Goal: Complete application form: Complete application form

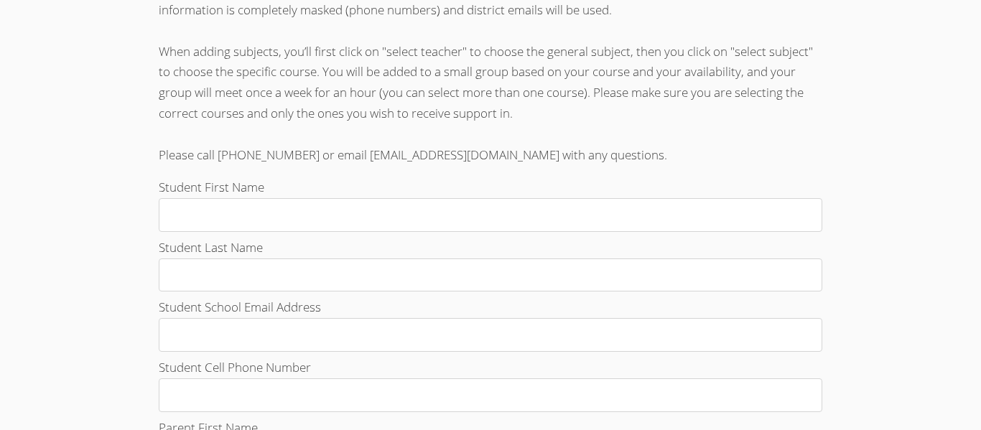
scroll to position [402, 0]
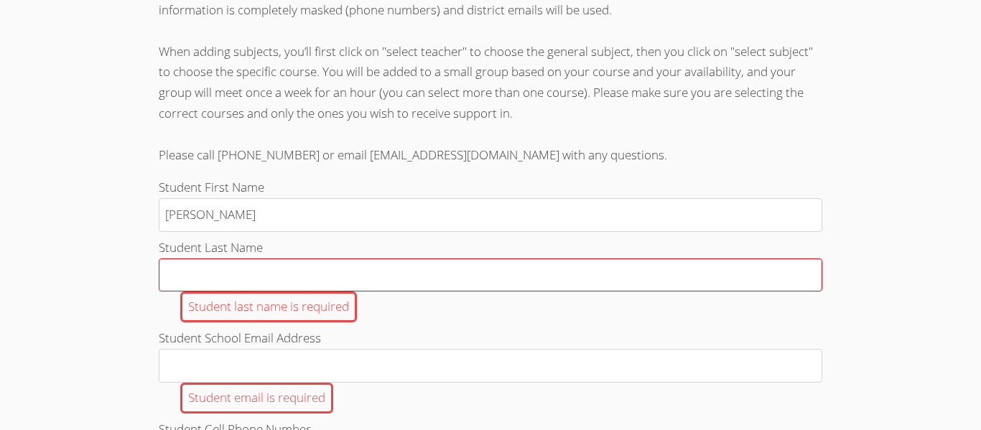
type input "[PERSON_NAME]"
click at [421, 266] on input "Student Last Name Student last name is required" at bounding box center [490, 275] width 663 height 34
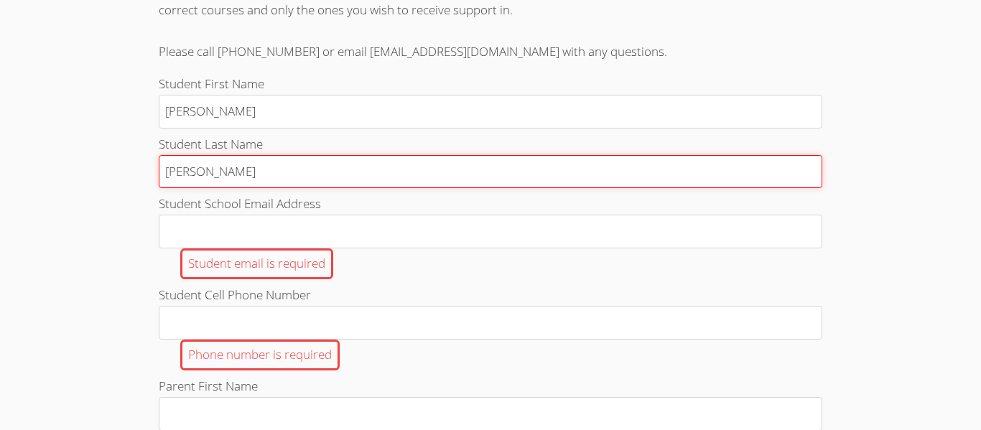
scroll to position [509, 0]
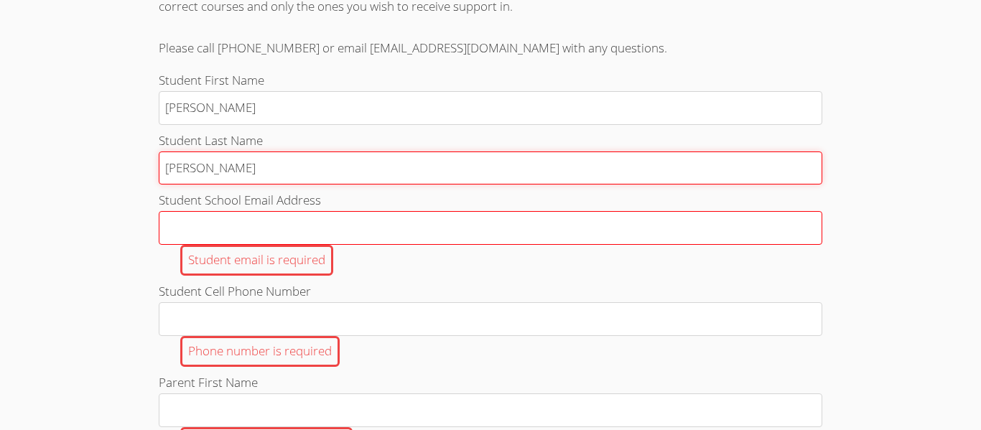
type input "[PERSON_NAME]"
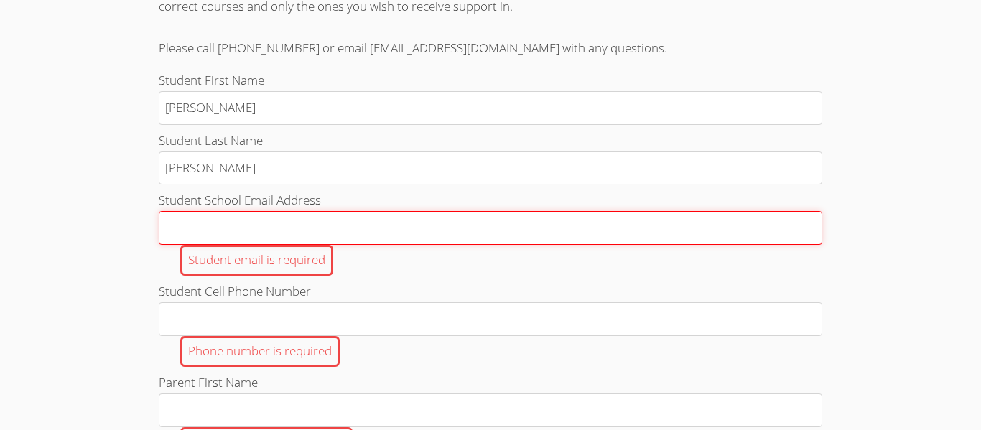
click at [178, 230] on input "Student School Email Address Student email is required" at bounding box center [490, 228] width 663 height 34
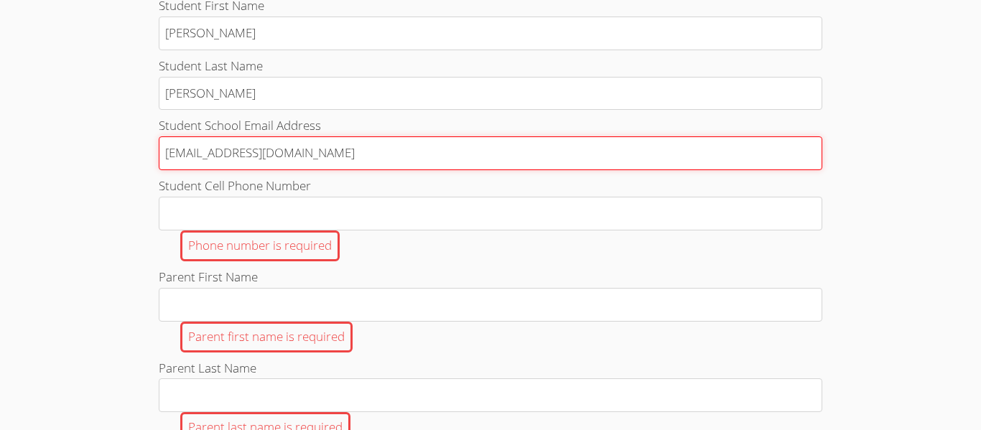
scroll to position [609, 0]
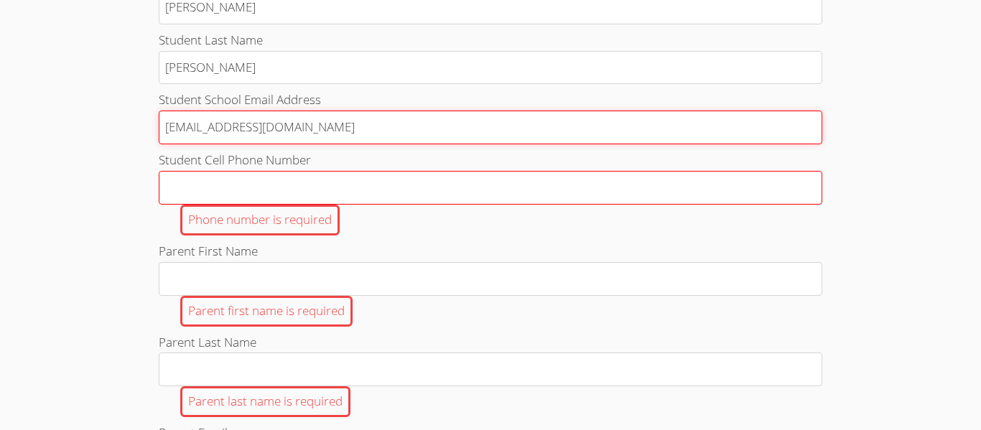
type input "[EMAIL_ADDRESS][DOMAIN_NAME]"
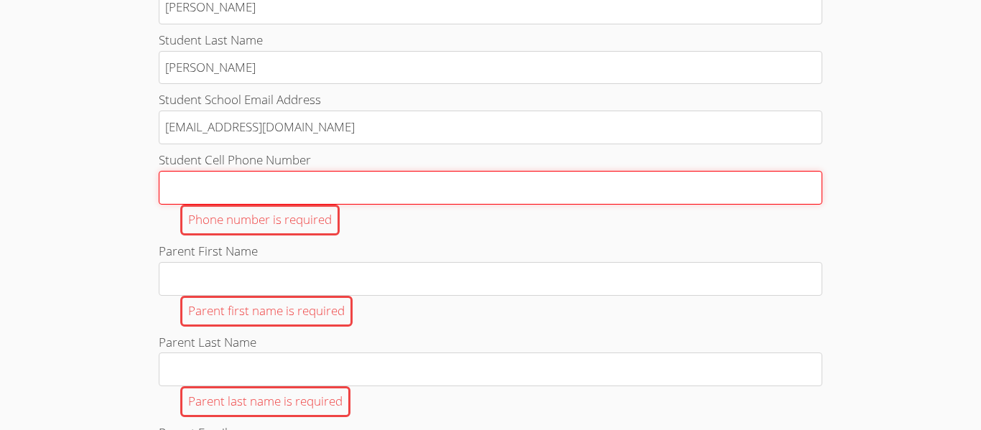
click at [192, 194] on input "Student Cell Phone Number Phone number is required" at bounding box center [490, 188] width 663 height 34
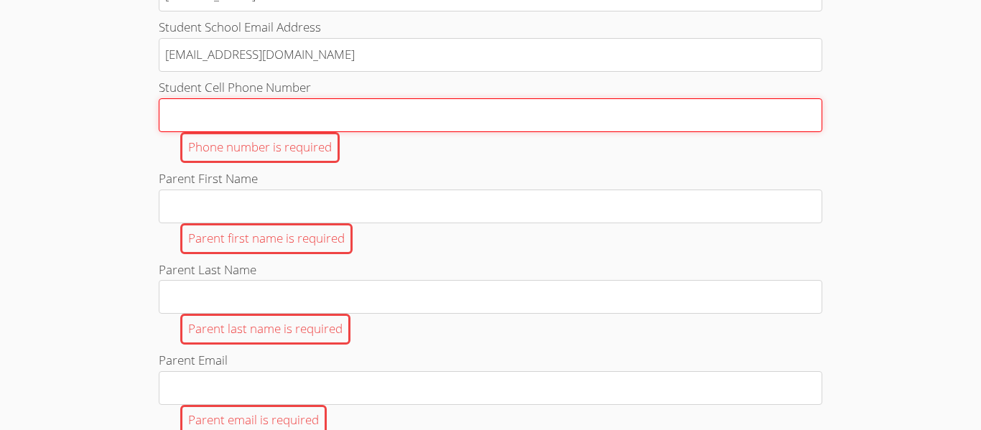
scroll to position [684, 0]
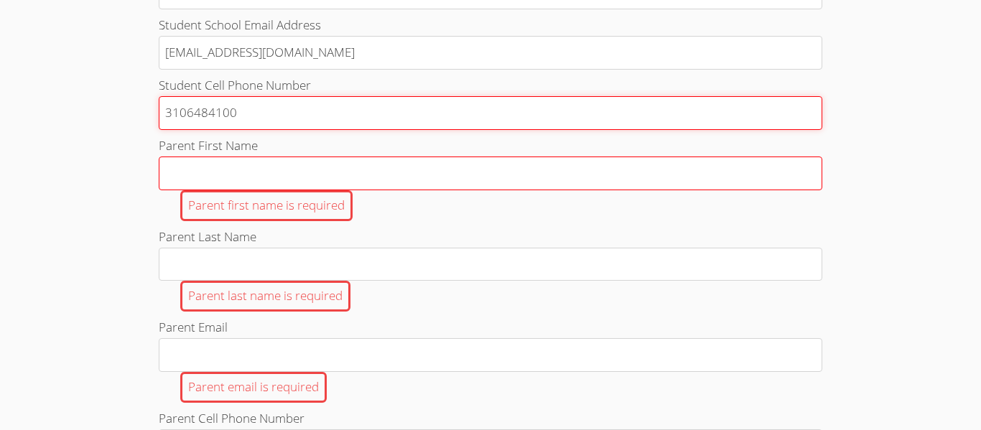
type input "3106484100"
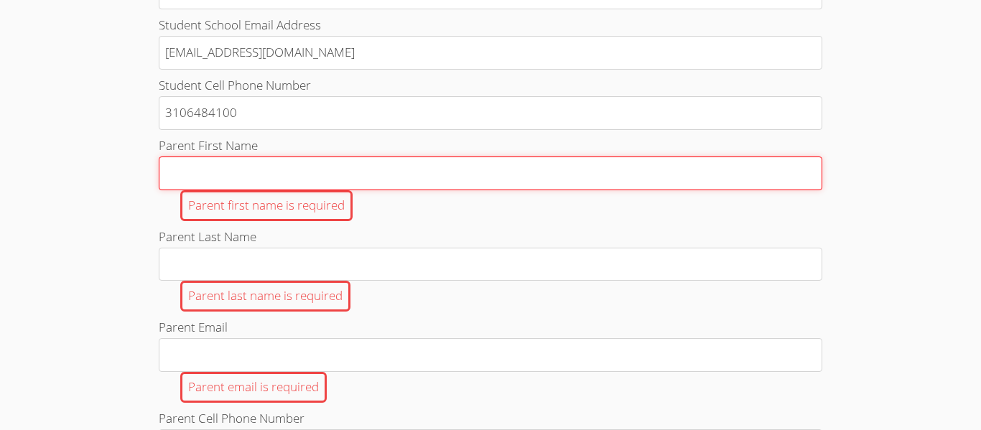
click at [230, 167] on input "Parent First Name Parent first name is required" at bounding box center [490, 173] width 663 height 34
type input "T"
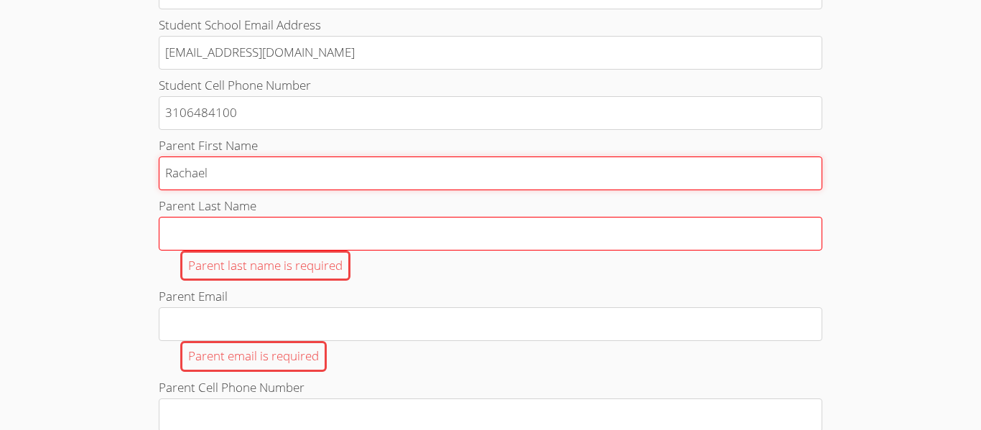
type input "Rachael"
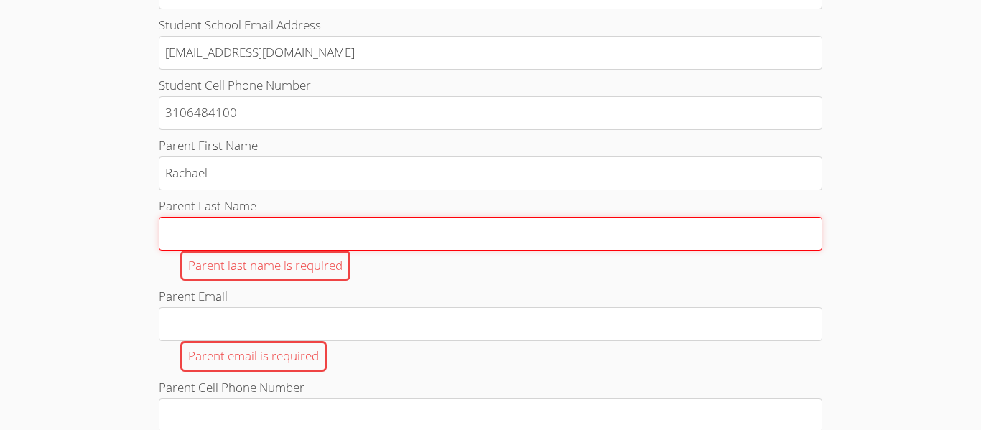
click at [182, 240] on input "Parent Last Name Parent last name is required" at bounding box center [490, 234] width 663 height 34
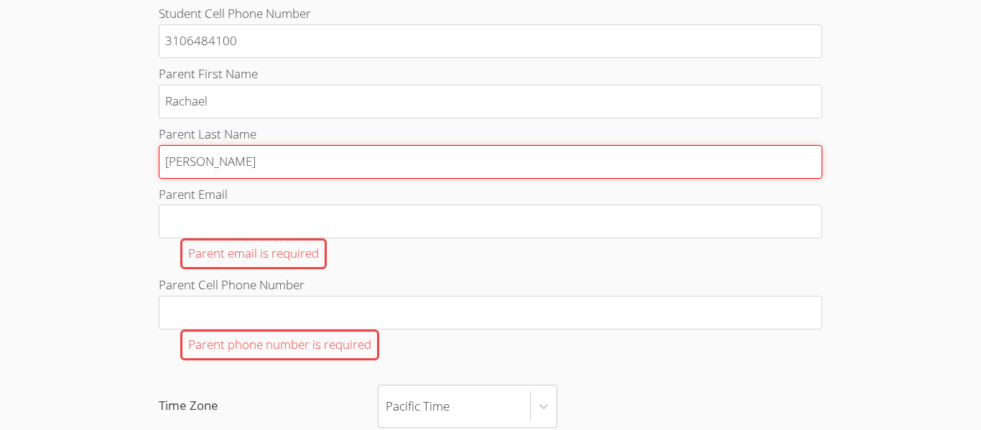
scroll to position [757, 0]
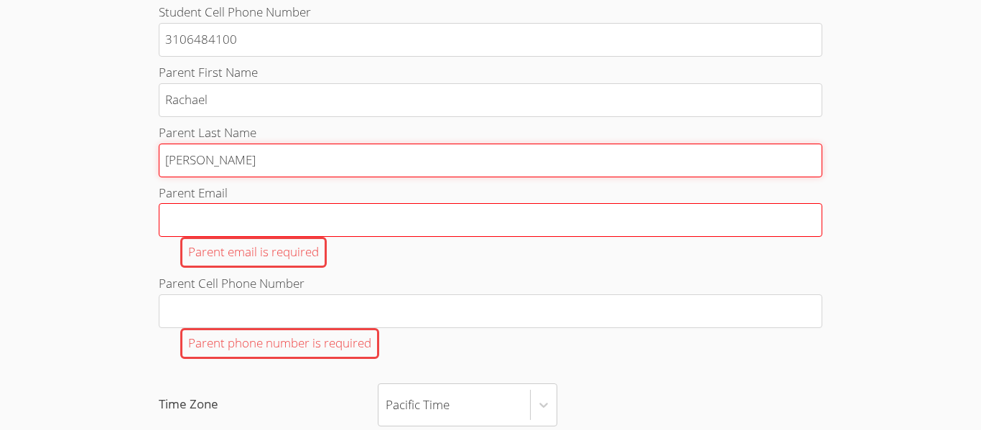
type input "[PERSON_NAME]"
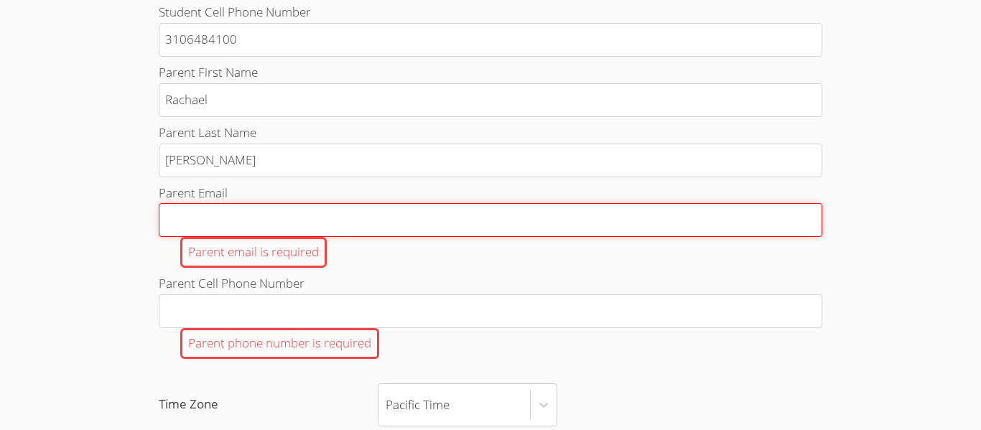
click at [182, 221] on input "Parent Email Parent email is required" at bounding box center [490, 220] width 663 height 34
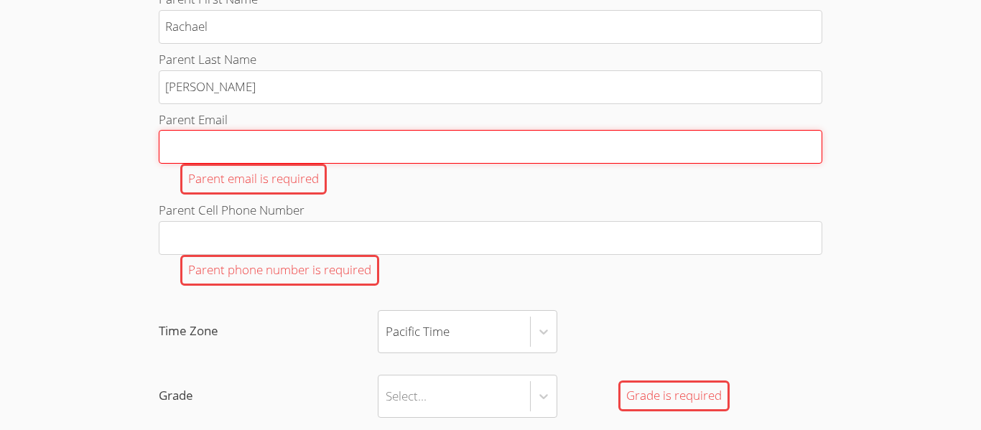
scroll to position [843, 0]
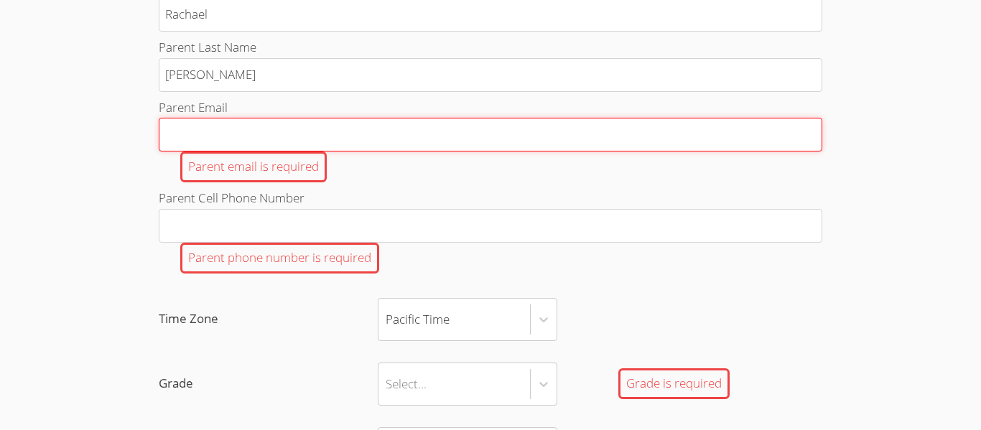
type input "r"
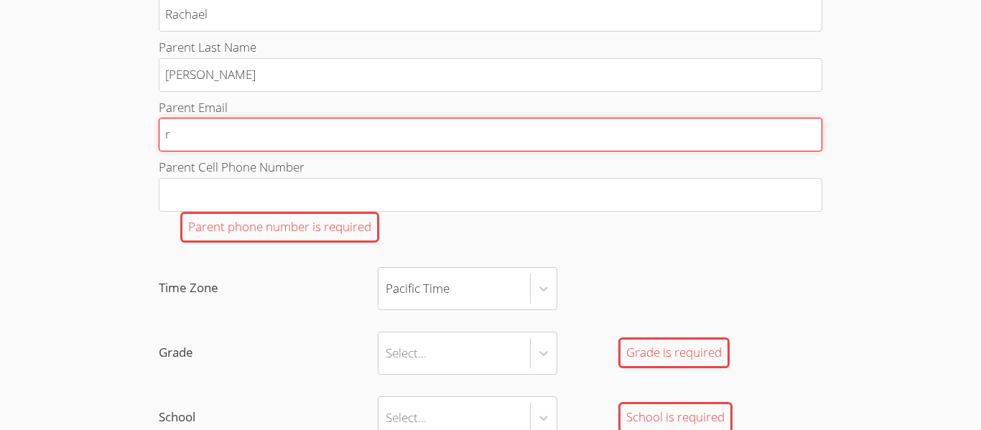
type input "rs"
type input "rsg"
type input "rsgr"
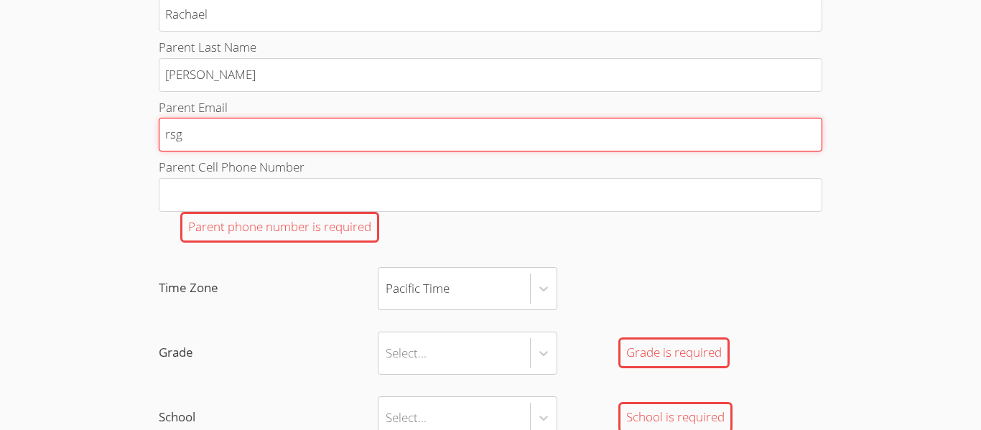
type input "rsgr"
type input "rsgre"
type input "rsgree"
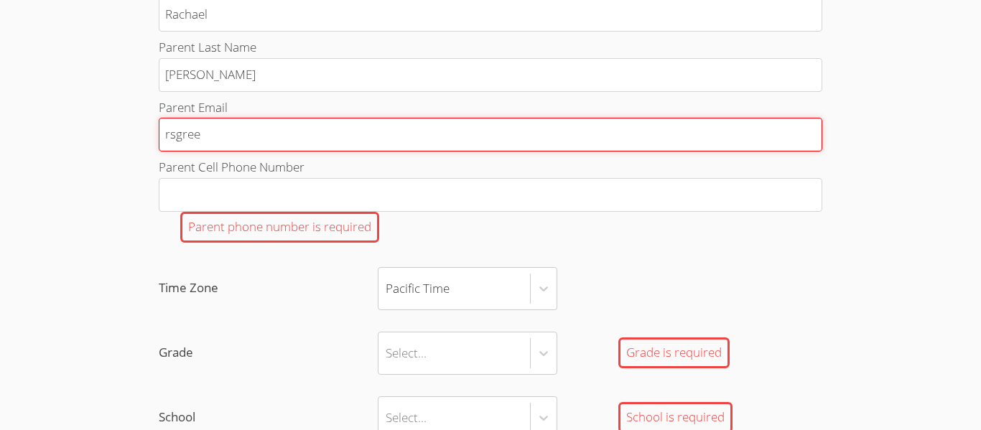
type input "rsgreen"
type input "rsgreeni"
type input "rsgreenie"
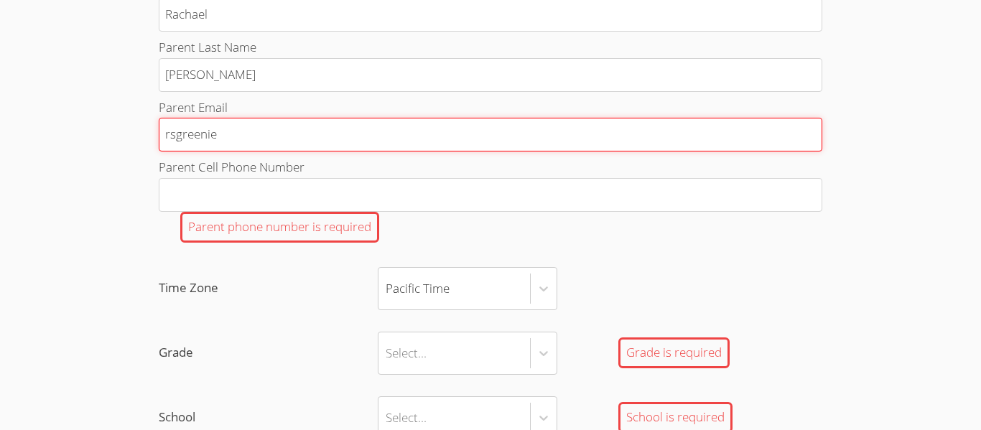
type input "rsgreenie"
type input "rsgreenie@"
type input "rsgreenie@a"
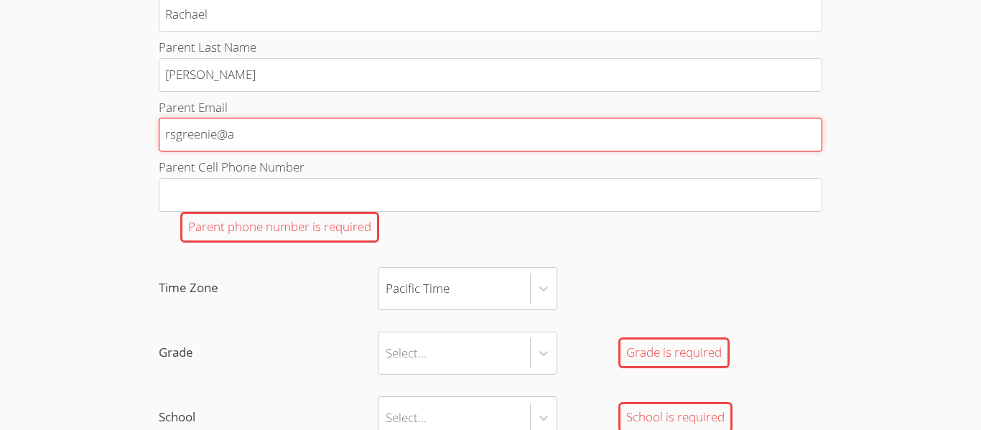
type input "rsgreenie@ao"
type input "[EMAIL_ADDRESS]"
type input "[EMAIL_ADDRESS]."
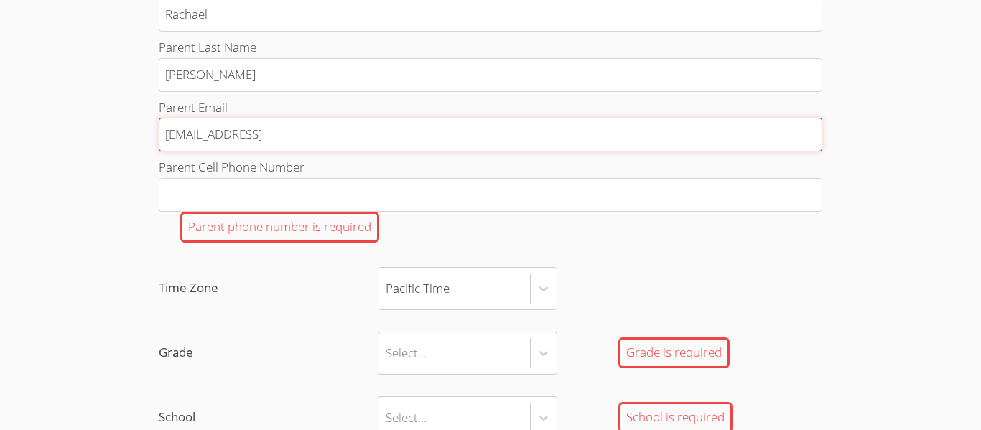
type input "[EMAIL_ADDRESS]."
type input "rsgreenie@aol.c"
type input "[EMAIL_ADDRESS][DOMAIN_NAME]"
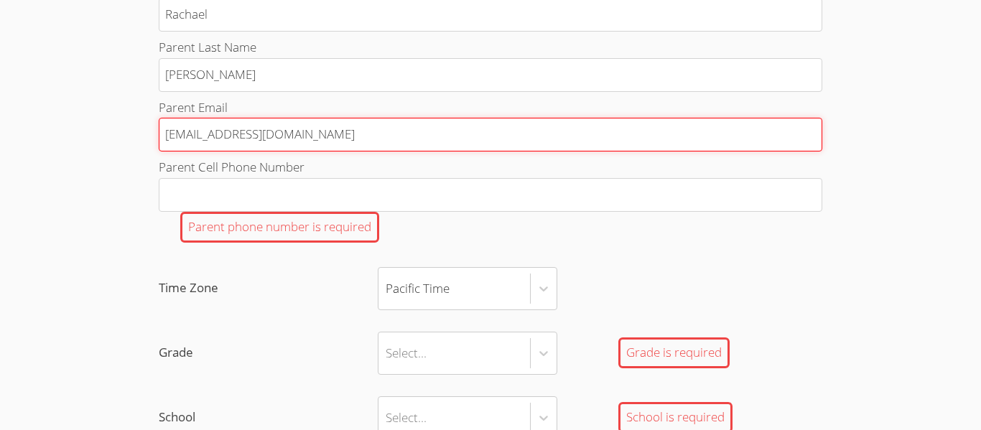
type input "[EMAIL_ADDRESS][DOMAIN_NAME]"
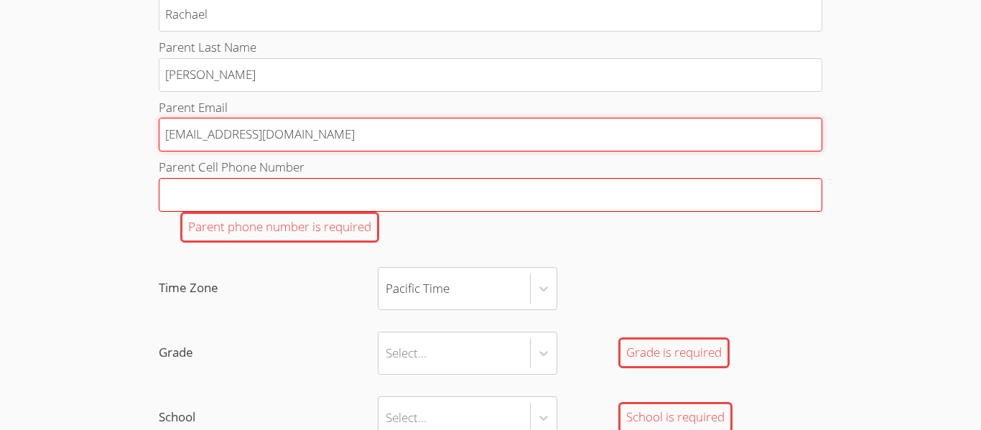
type input "[EMAIL_ADDRESS][DOMAIN_NAME]"
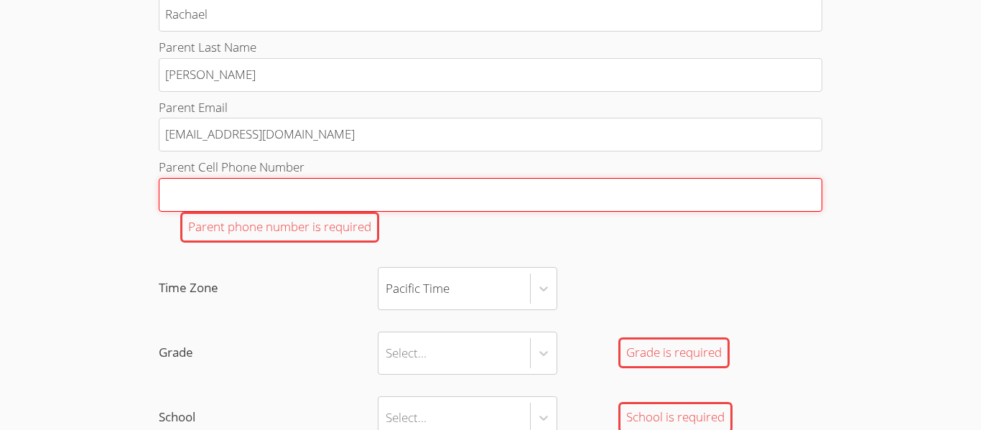
click at [180, 192] on input "Parent Cell Phone Number Parent phone number is required" at bounding box center [490, 195] width 663 height 34
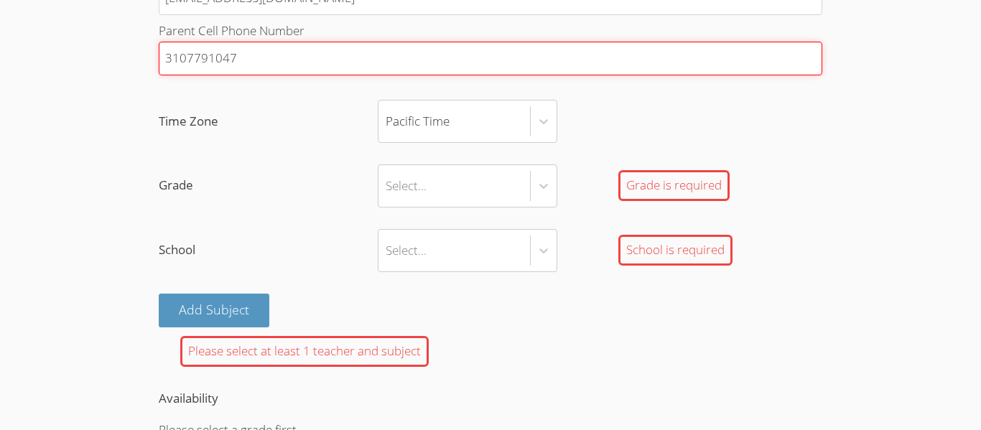
scroll to position [983, 0]
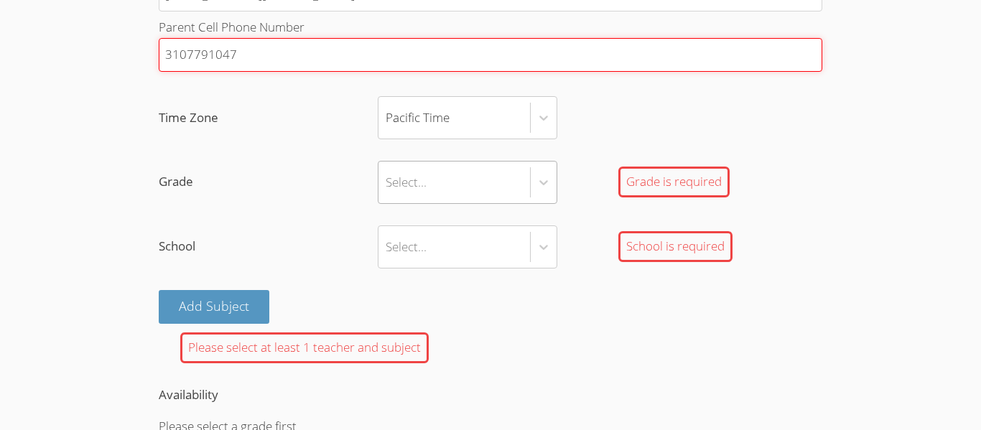
type input "3107791047"
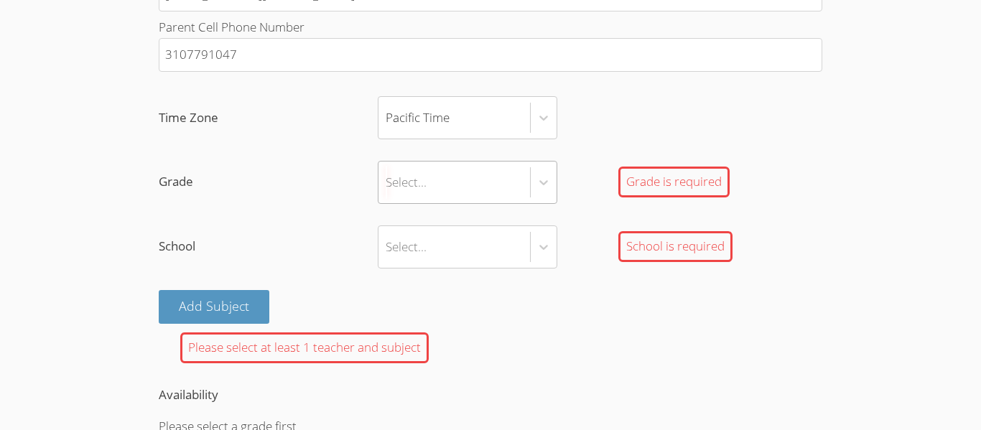
click at [480, 178] on div "Select..." at bounding box center [453, 183] width 151 height 42
click at [387, 178] on input "Grade Select... Grade is required" at bounding box center [385, 182] width 1 height 33
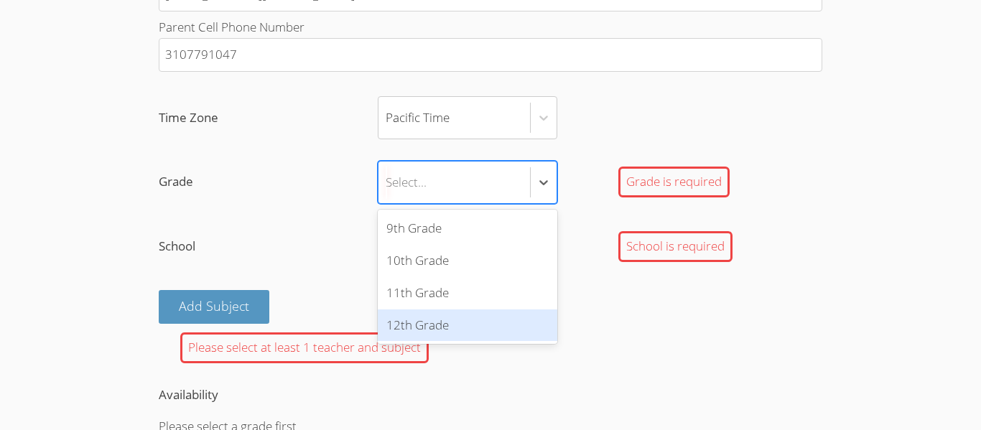
click at [430, 310] on div "12th Grade" at bounding box center [467, 325] width 179 height 32
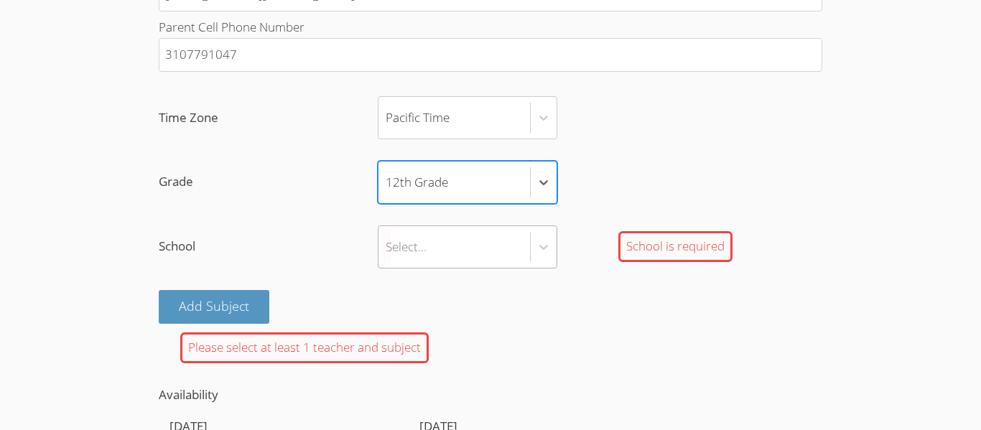
click at [454, 250] on div "Select..." at bounding box center [453, 247] width 151 height 42
click at [387, 250] on input "School Select... School is required" at bounding box center [385, 246] width 1 height 33
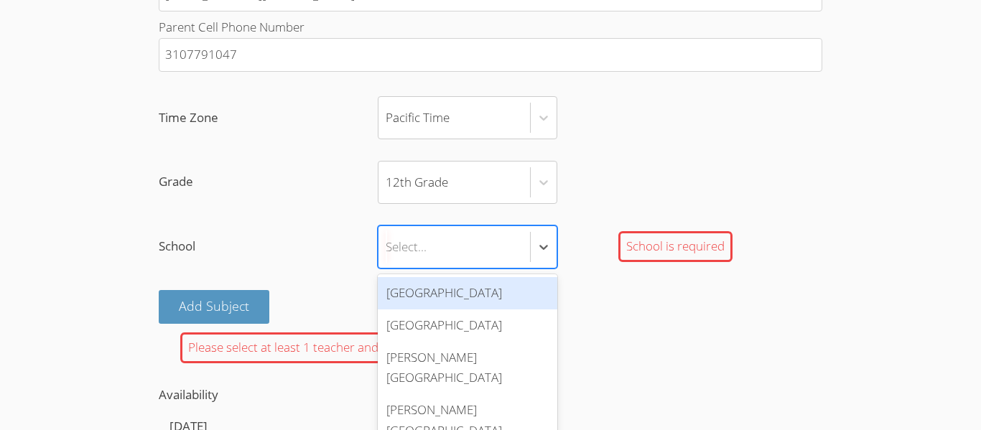
click at [442, 296] on div "[GEOGRAPHIC_DATA]" at bounding box center [467, 293] width 179 height 32
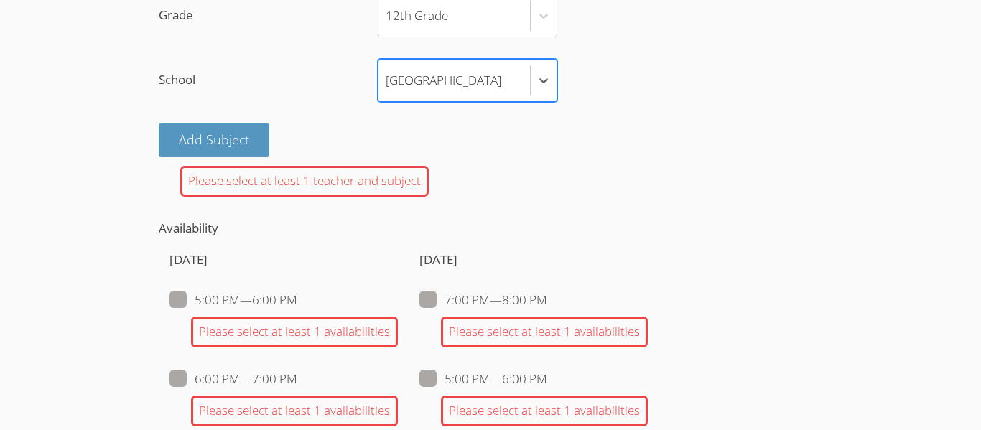
scroll to position [1152, 0]
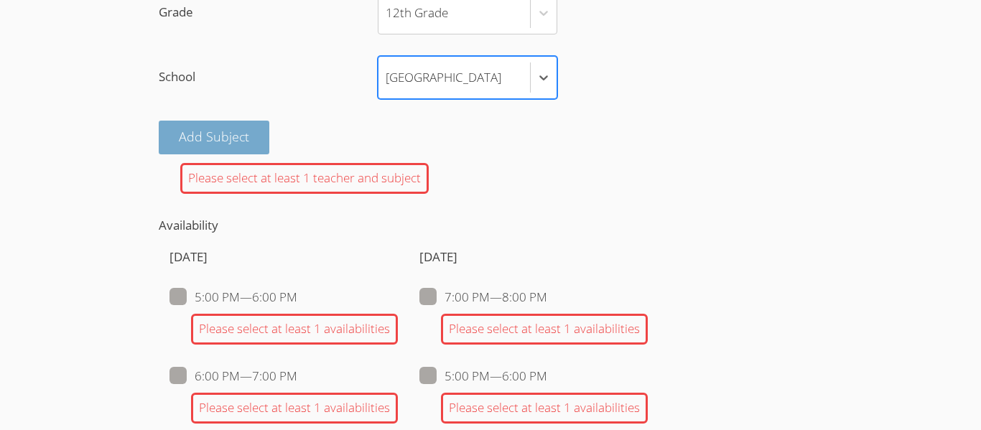
click at [223, 137] on button "Add Subject" at bounding box center [214, 138] width 111 height 34
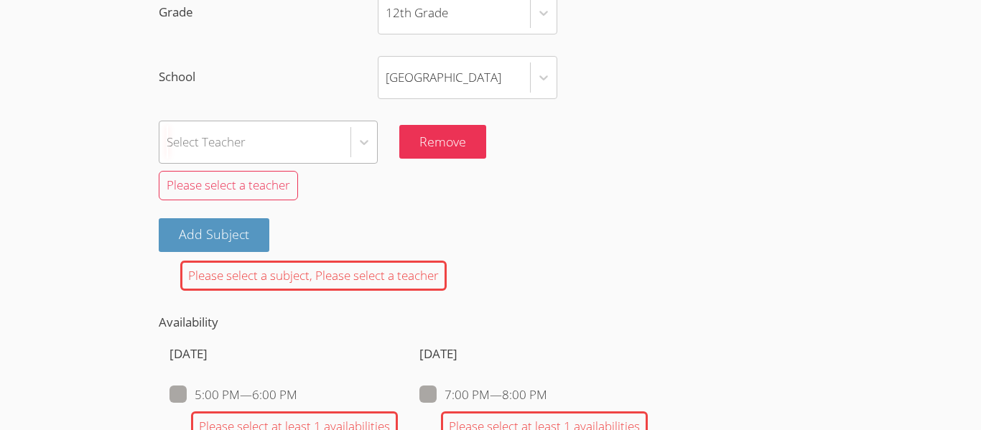
click at [258, 140] on div "Select Teacher" at bounding box center [254, 142] width 191 height 42
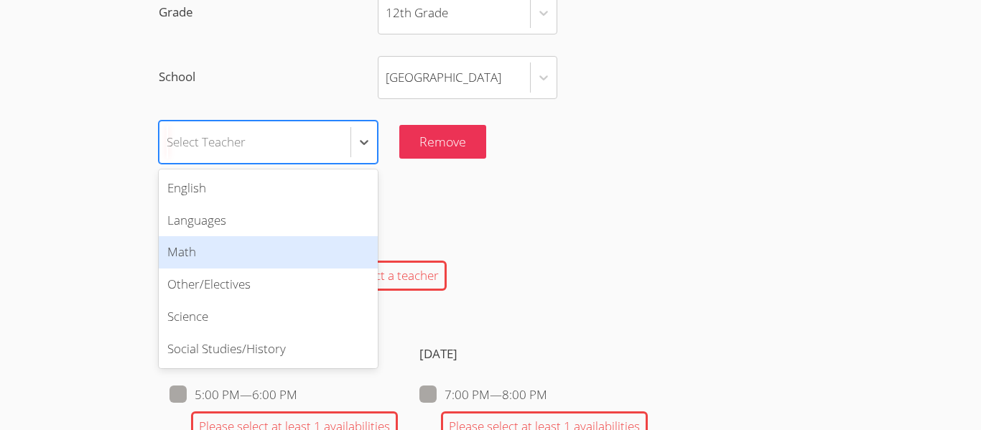
click at [228, 264] on div "Math" at bounding box center [268, 252] width 219 height 32
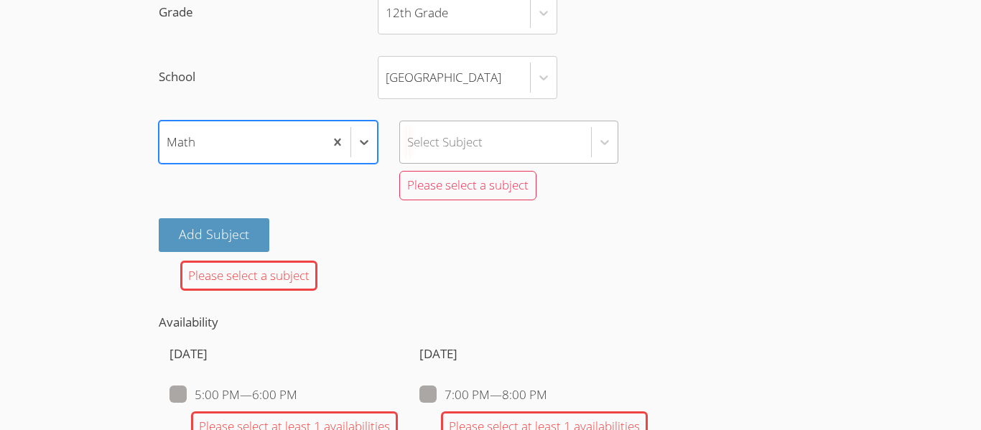
click at [495, 134] on div "Select Subject" at bounding box center [495, 142] width 191 height 42
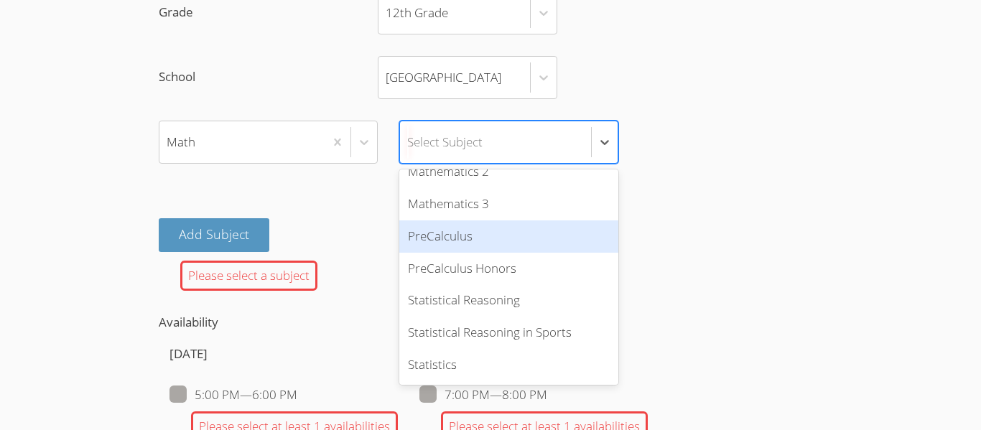
scroll to position [810, 0]
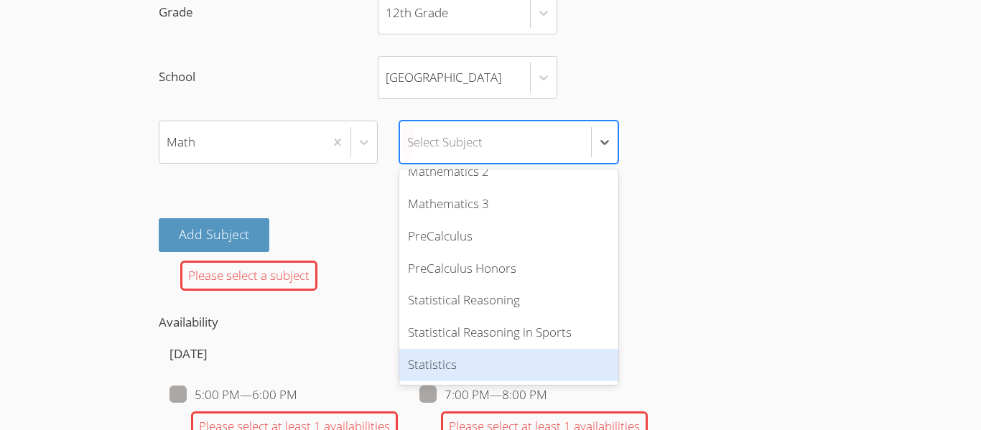
click at [427, 365] on div "Statistics" at bounding box center [508, 365] width 219 height 32
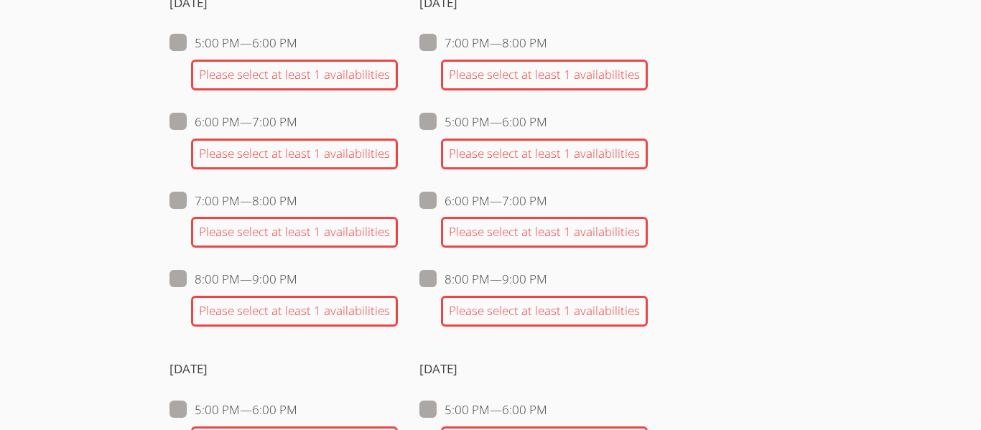
scroll to position [1421, 0]
click at [297, 123] on span at bounding box center [297, 121] width 0 height 17
click at [297, 123] on input "6:00 PM — 7:00 PM" at bounding box center [303, 118] width 12 height 12
checkbox input "true"
checkbox input "false"
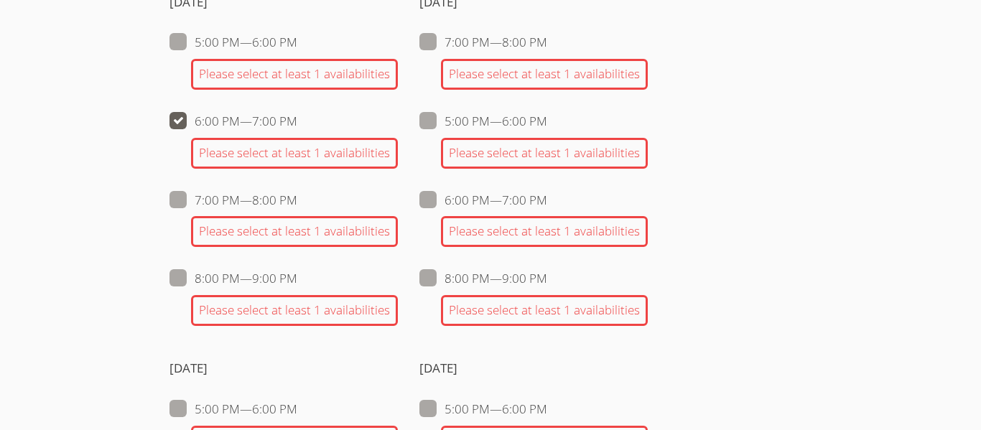
checkbox input "false"
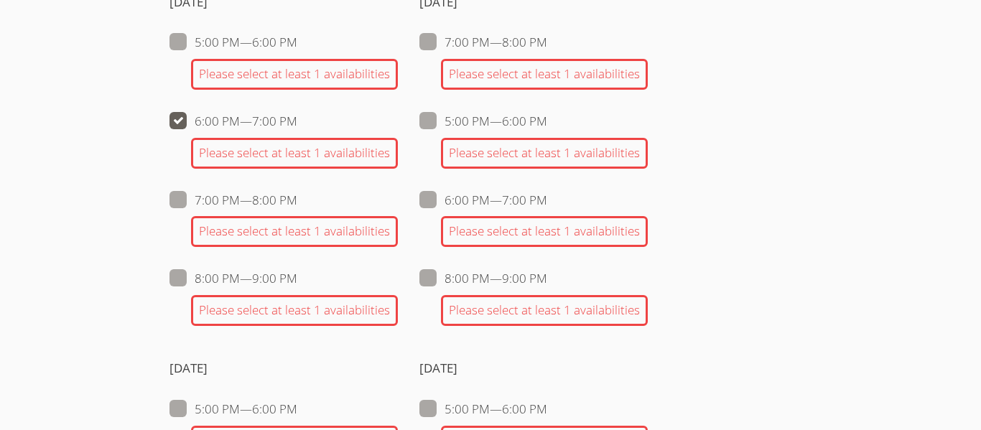
checkbox input "false"
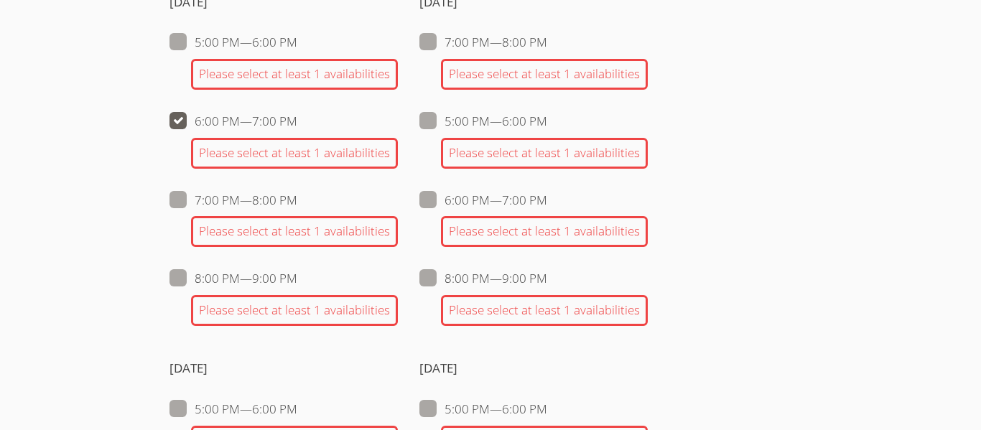
checkbox input "false"
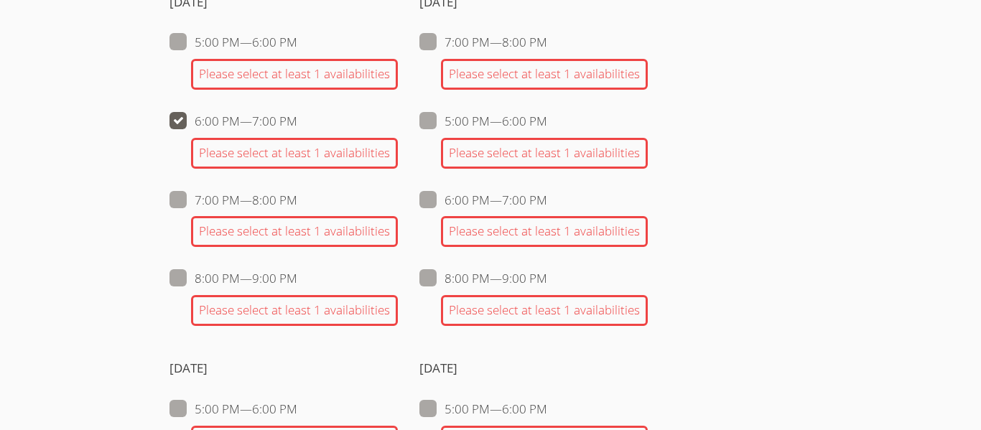
checkbox input "false"
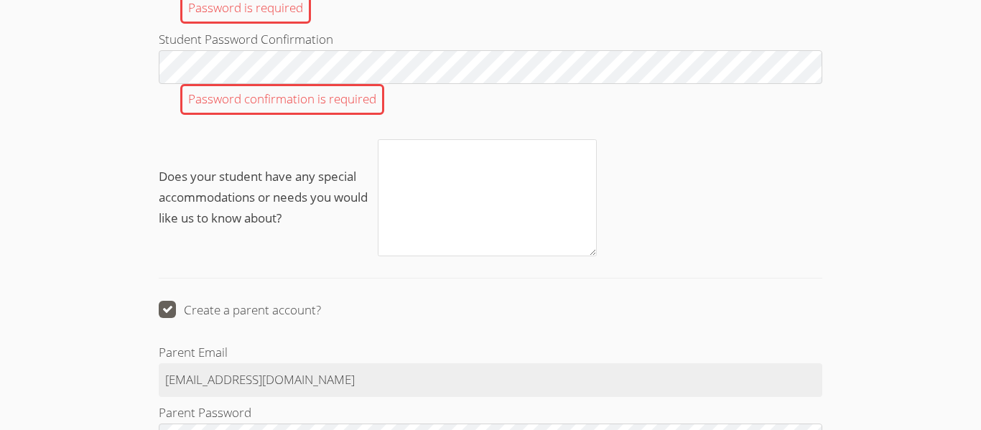
scroll to position [1927, 0]
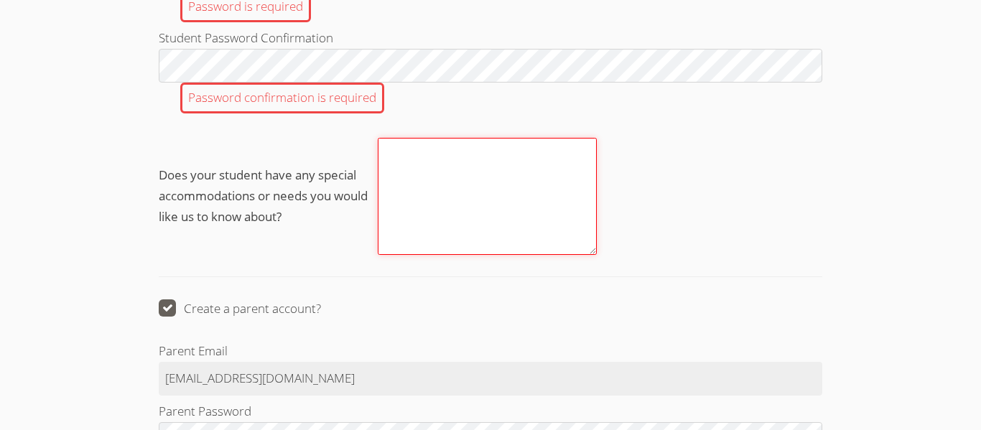
click at [417, 167] on textarea "Does your student have any special accommodations or needs you would like us to…" at bounding box center [487, 196] width 219 height 117
type textarea "no"
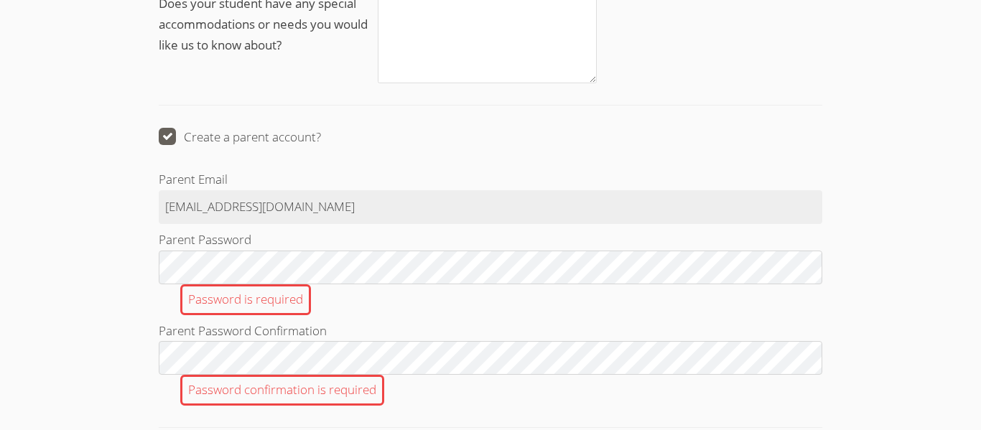
scroll to position [2098, 0]
click at [321, 135] on span at bounding box center [321, 137] width 0 height 17
click at [321, 135] on input "Create a parent account?" at bounding box center [327, 134] width 12 height 12
checkbox input "false"
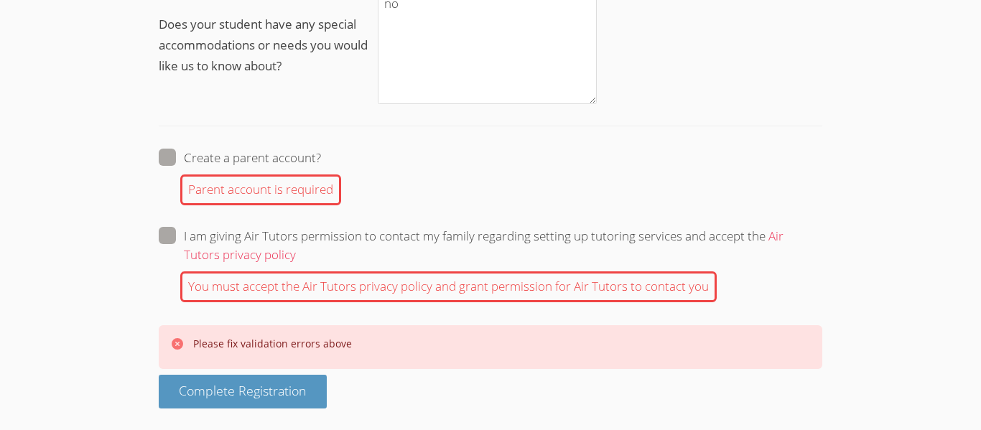
click at [296, 246] on span at bounding box center [296, 254] width 0 height 17
click at [296, 239] on input "I am giving Air Tutors permission to contact my family regarding setting up tut…" at bounding box center [302, 233] width 12 height 12
checkbox input "true"
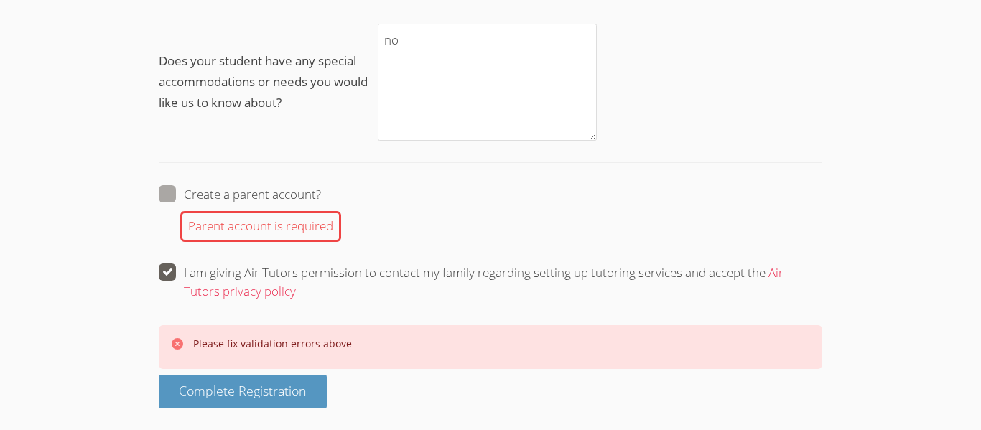
scroll to position [2041, 0]
click at [321, 188] on span at bounding box center [321, 194] width 0 height 17
click at [321, 188] on input "Create a parent account?" at bounding box center [327, 191] width 12 height 12
checkbox input "true"
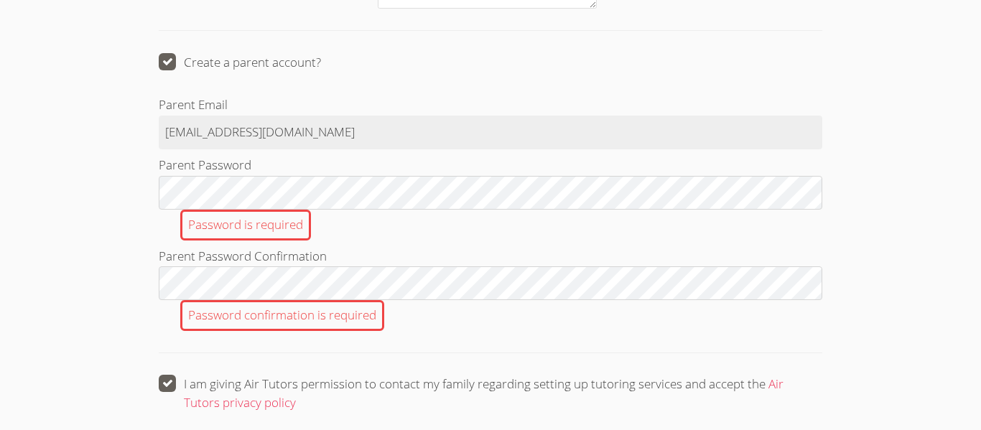
scroll to position [2202, 0]
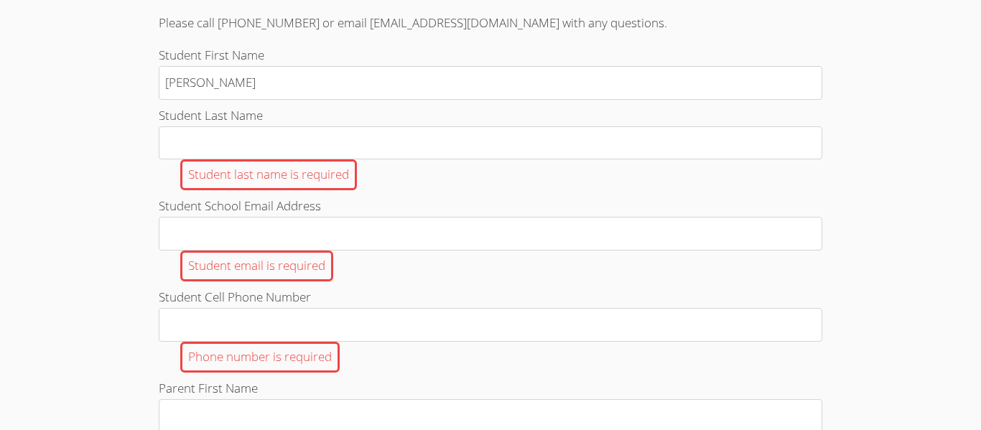
scroll to position [535, 0]
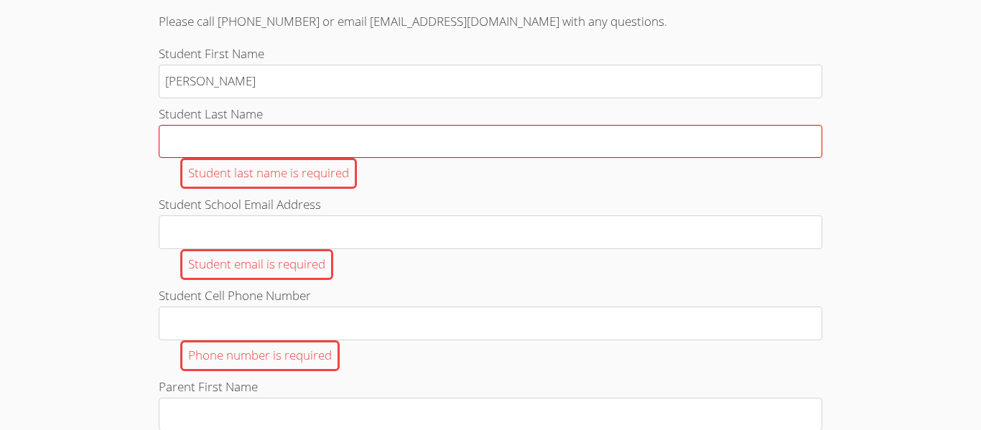
type input "[PERSON_NAME]"
click at [298, 143] on input "Student Last Name Student last name is required" at bounding box center [490, 142] width 663 height 34
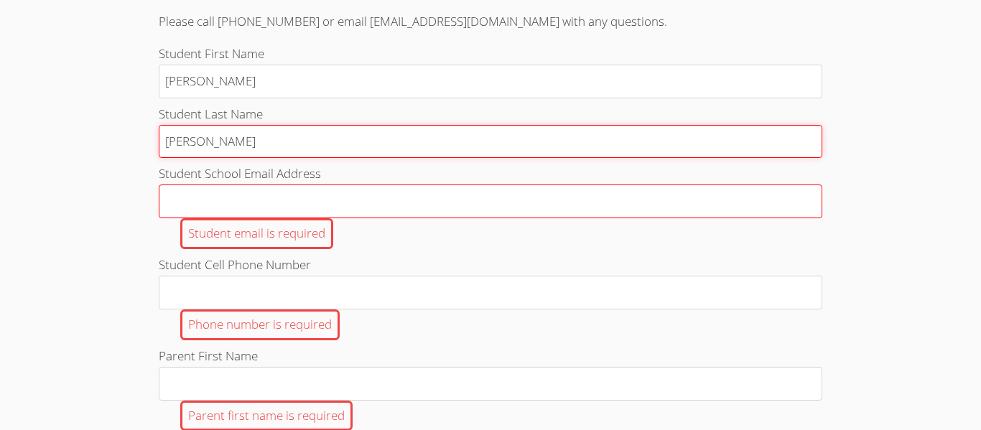
type input "[PERSON_NAME]"
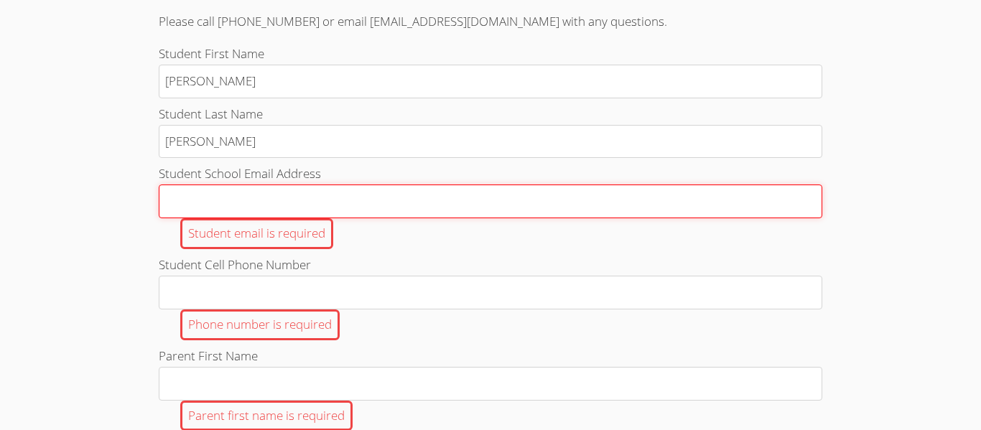
click at [220, 200] on input "Student School Email Address Student email is required" at bounding box center [490, 201] width 663 height 34
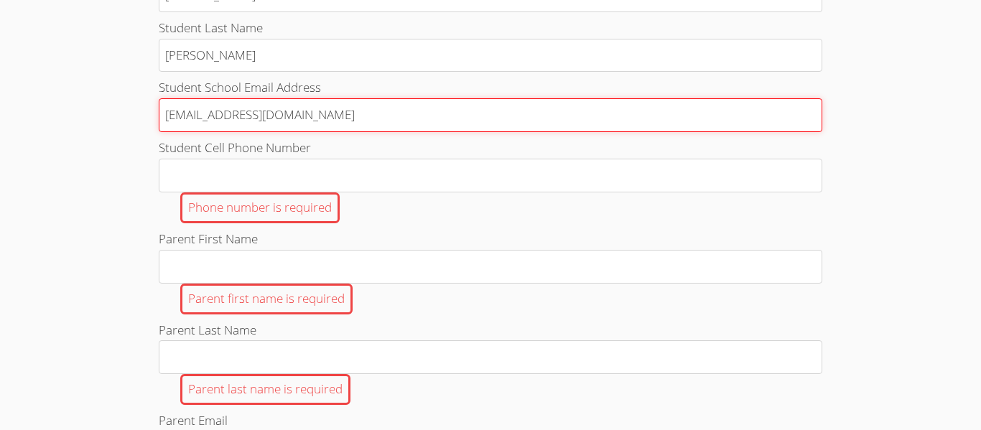
scroll to position [623, 0]
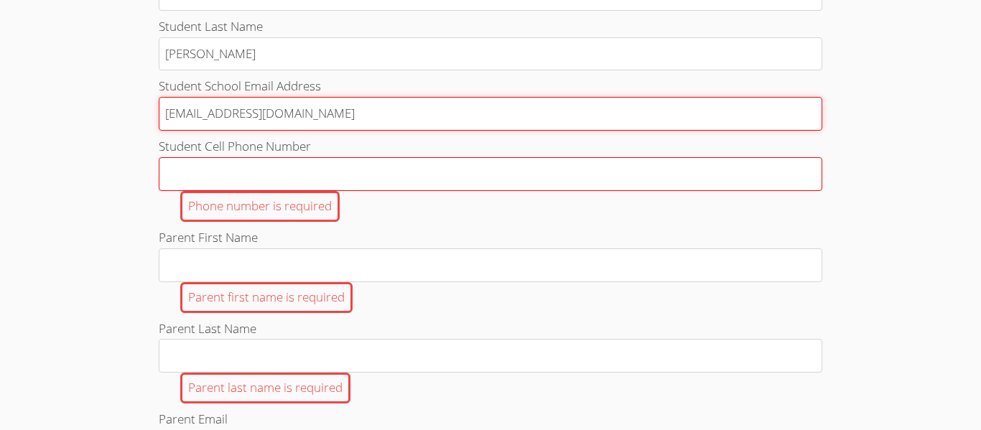
type input "[EMAIL_ADDRESS][DOMAIN_NAME]"
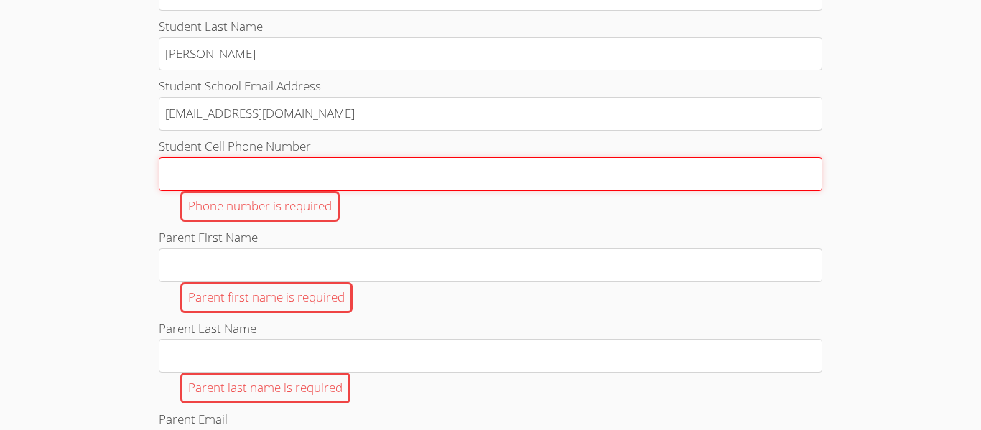
click at [182, 161] on input "Student Cell Phone Number Phone number is required" at bounding box center [490, 174] width 663 height 34
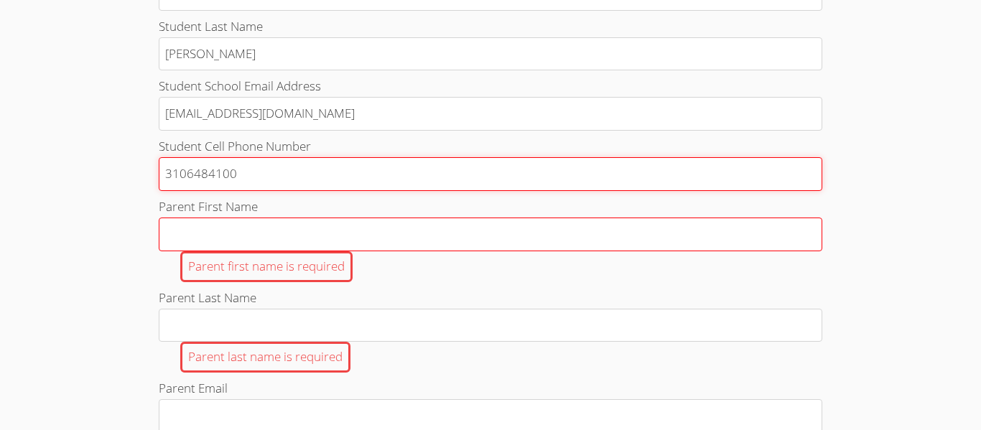
type input "3106484100"
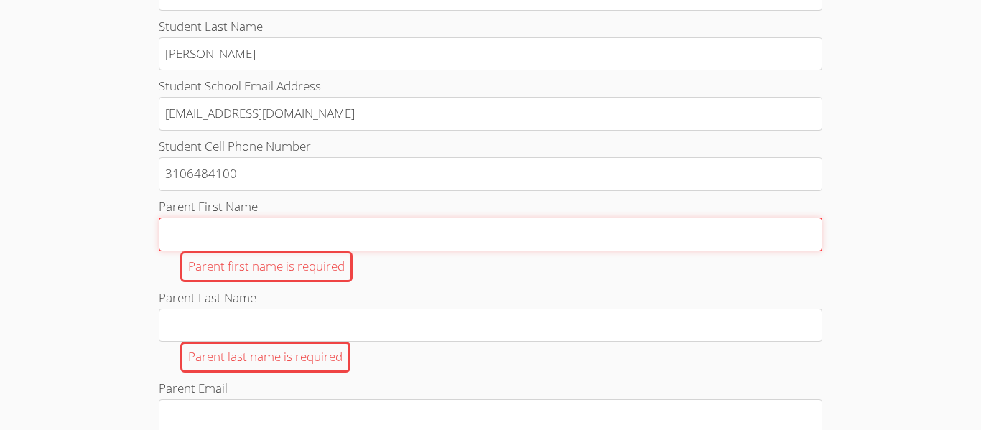
click at [166, 231] on input "Parent First Name Parent first name is required" at bounding box center [490, 234] width 663 height 34
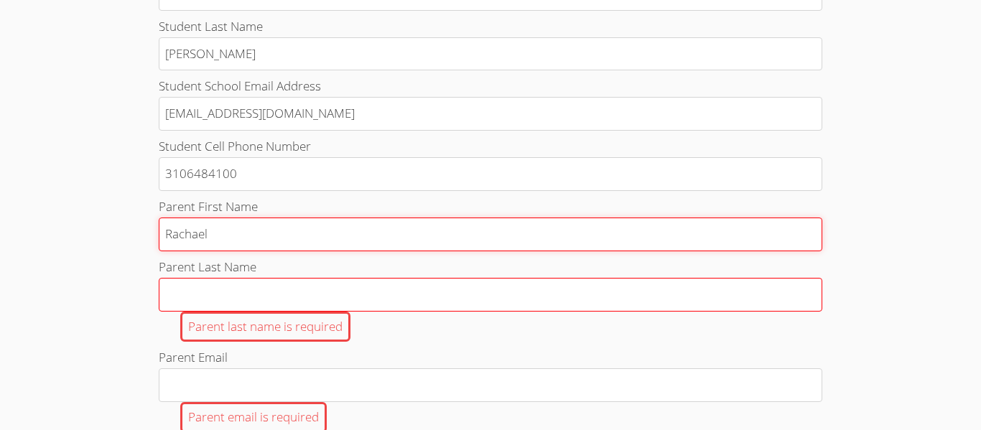
type input "Rachael"
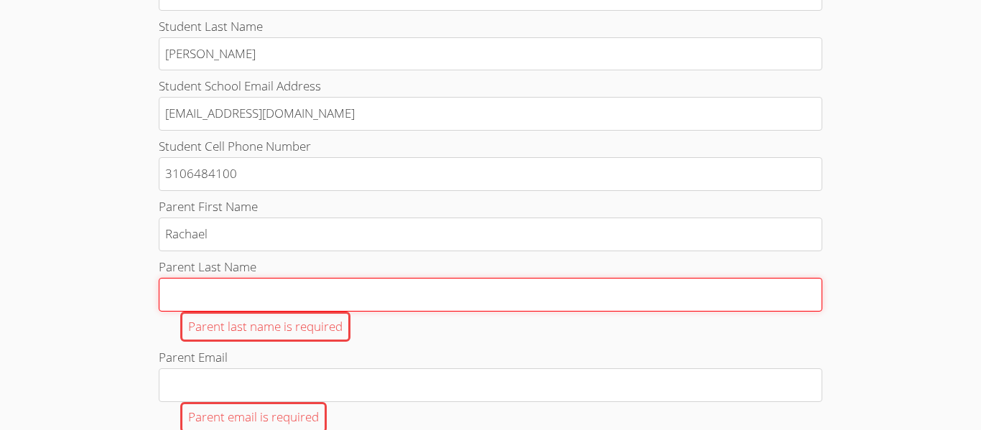
click at [199, 309] on input "Parent Last Name Parent last name is required" at bounding box center [490, 295] width 663 height 34
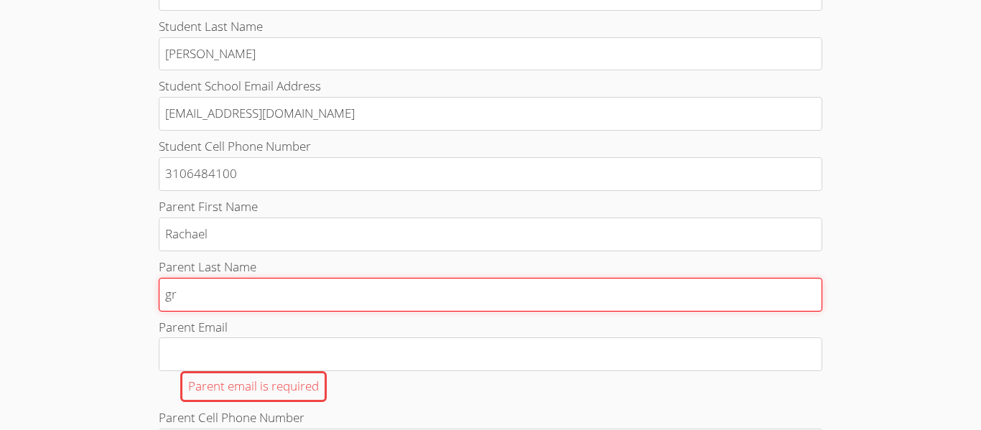
type input "g"
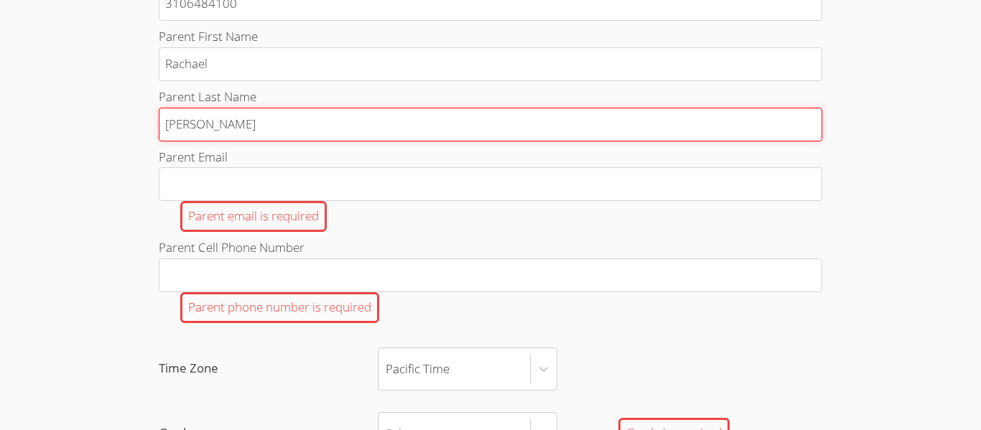
scroll to position [805, 0]
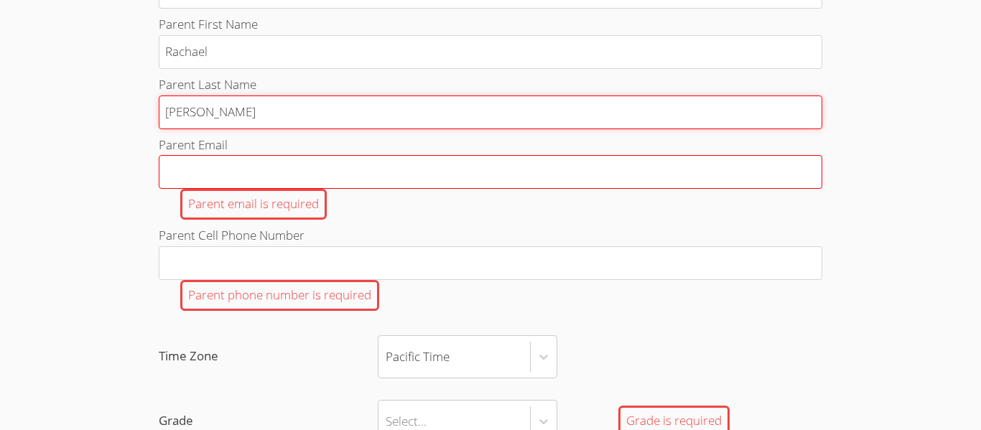
type input "[PERSON_NAME]"
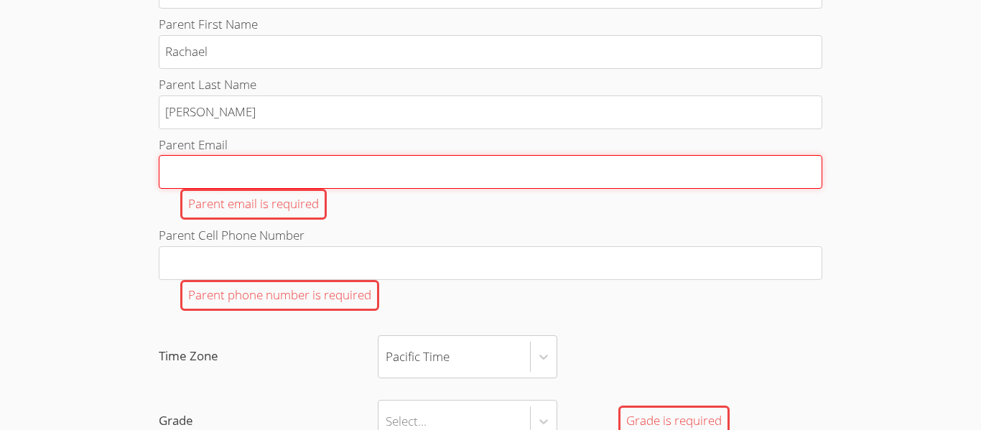
click at [182, 169] on input "Parent Email Parent email is required" at bounding box center [490, 172] width 663 height 34
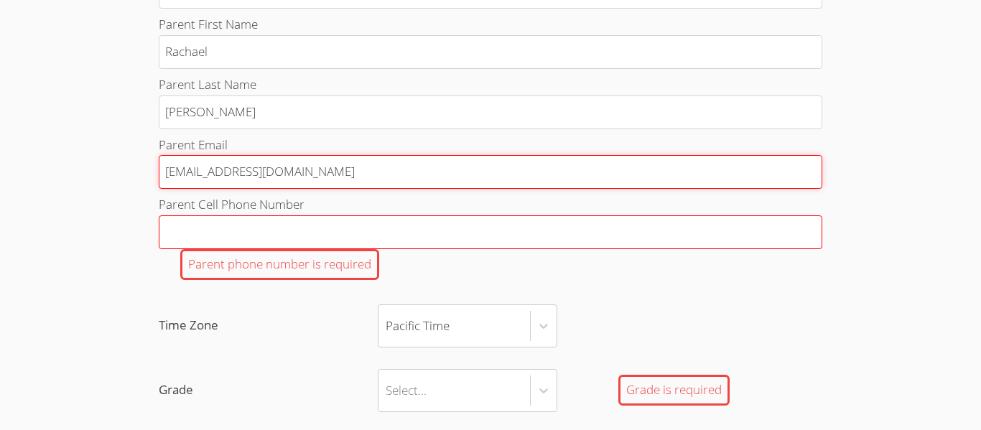
type input "[EMAIL_ADDRESS][DOMAIN_NAME]"
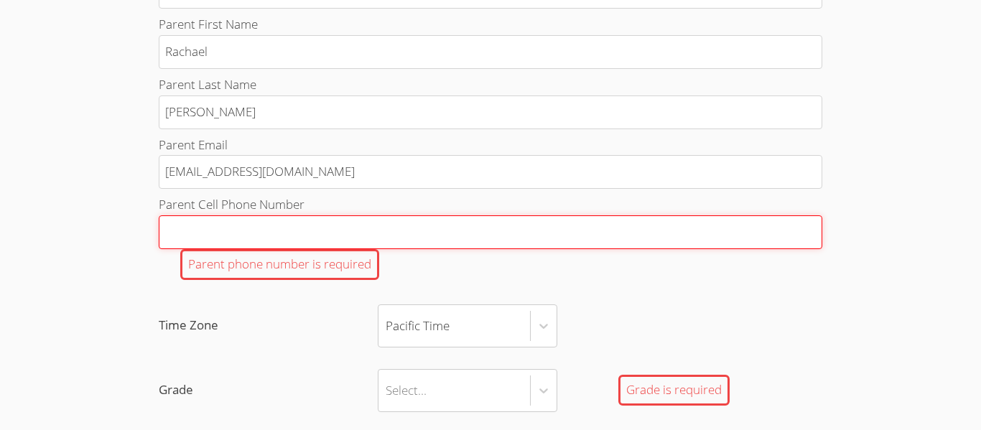
click at [178, 235] on input "Parent Cell Phone Number Parent phone number is required" at bounding box center [490, 232] width 663 height 34
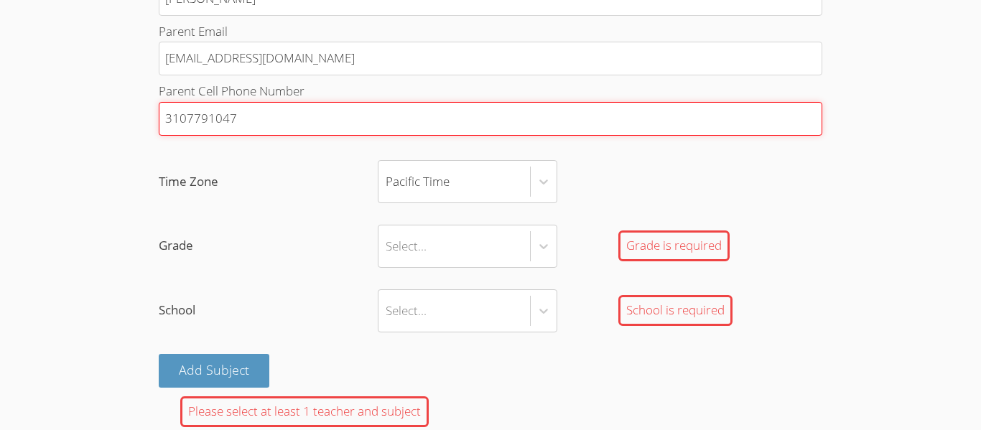
scroll to position [921, 0]
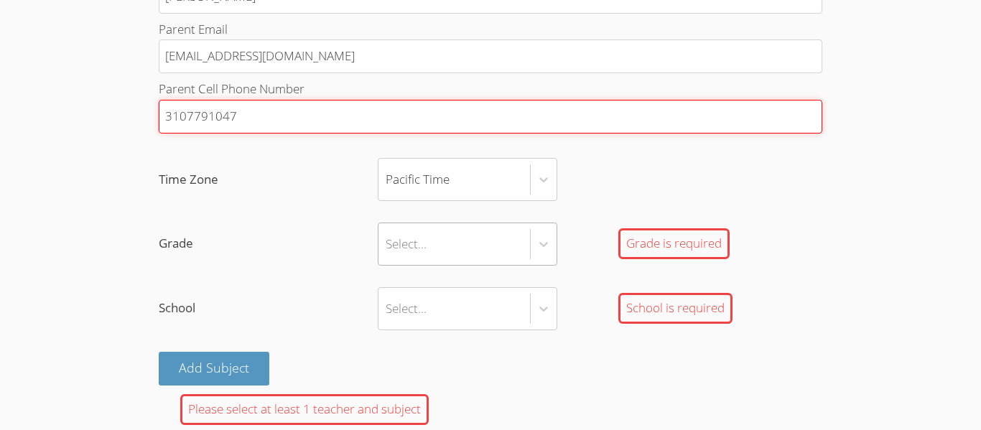
type input "3107791047"
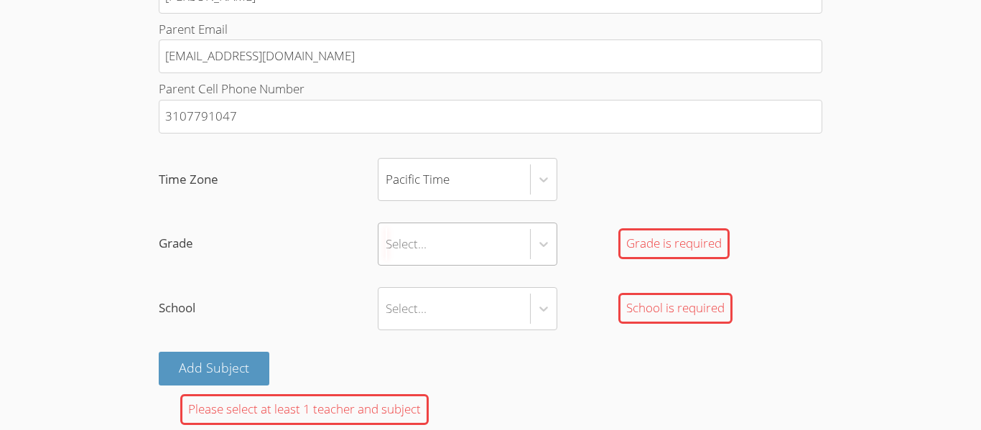
click at [479, 249] on div "Select..." at bounding box center [453, 244] width 151 height 42
click at [387, 249] on input "Grade Select... Grade is required" at bounding box center [385, 244] width 1 height 33
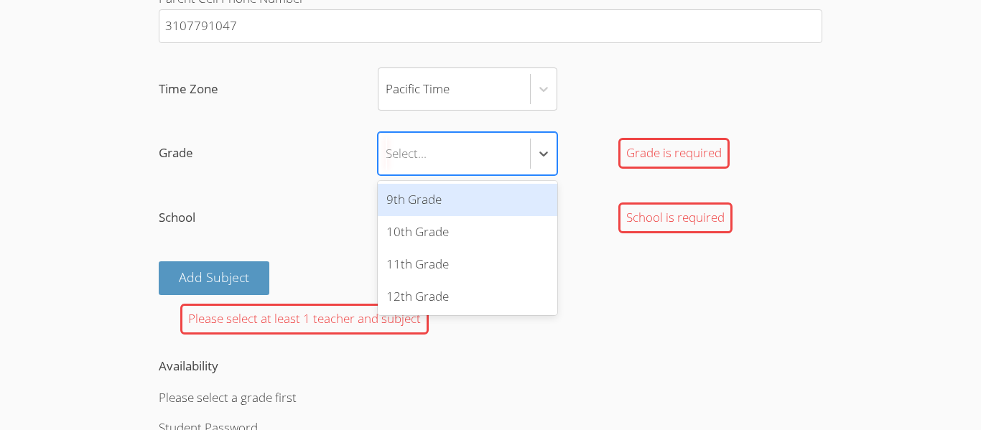
scroll to position [1021, 0]
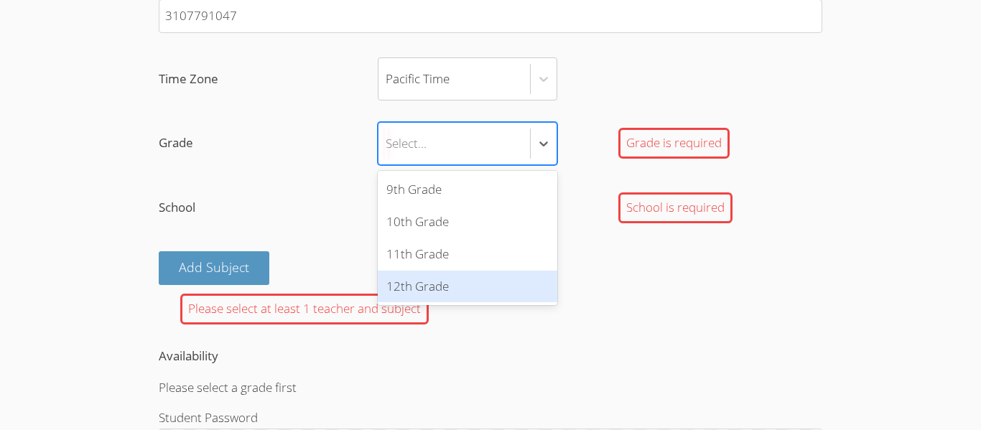
click at [458, 296] on div "12th Grade" at bounding box center [467, 287] width 179 height 32
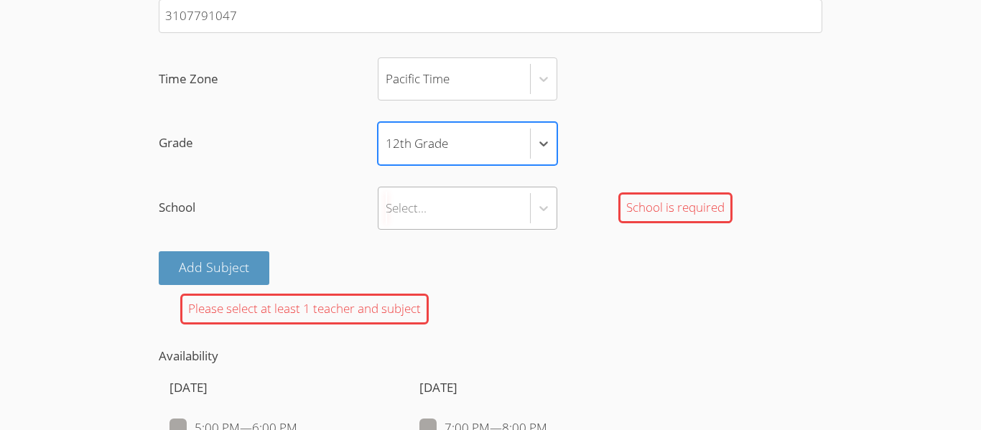
click at [431, 210] on div "Select..." at bounding box center [453, 208] width 151 height 42
click at [387, 210] on input "School Select... School is required" at bounding box center [385, 208] width 1 height 33
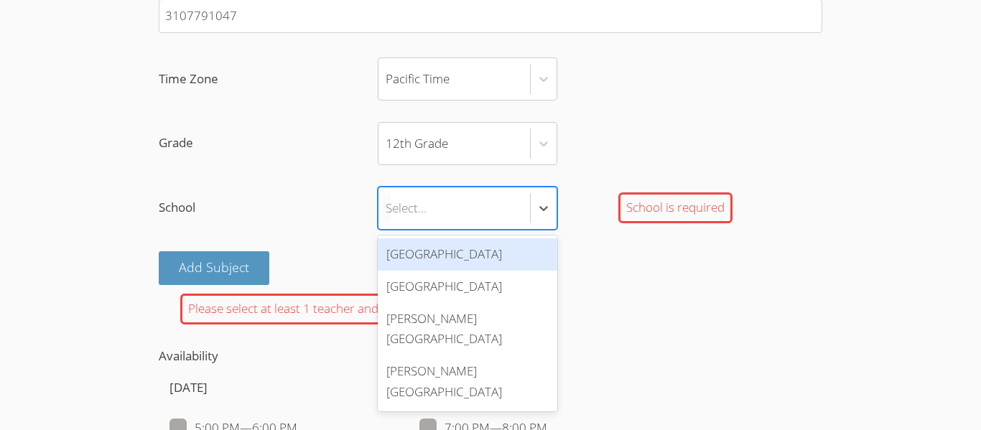
click at [433, 258] on div "[GEOGRAPHIC_DATA]" at bounding box center [467, 254] width 179 height 32
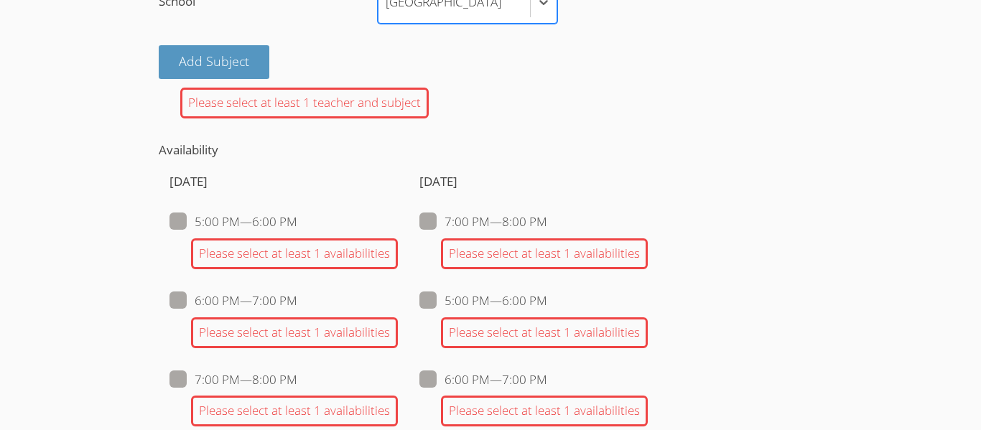
scroll to position [1230, 0]
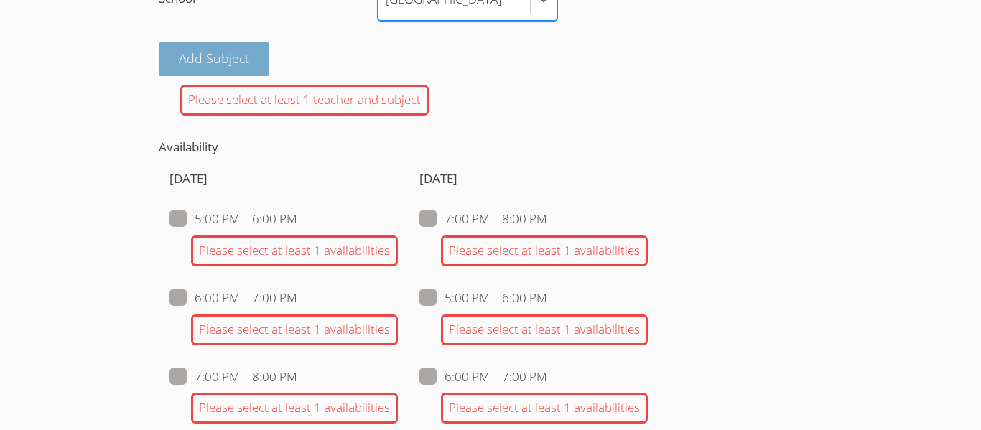
click at [258, 65] on button "Add Subject" at bounding box center [214, 59] width 111 height 34
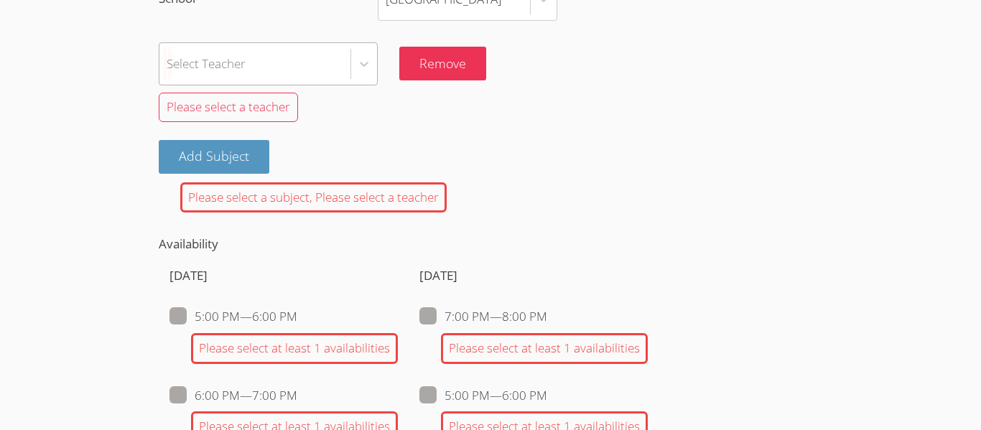
click at [263, 45] on div "Select Teacher" at bounding box center [254, 64] width 191 height 42
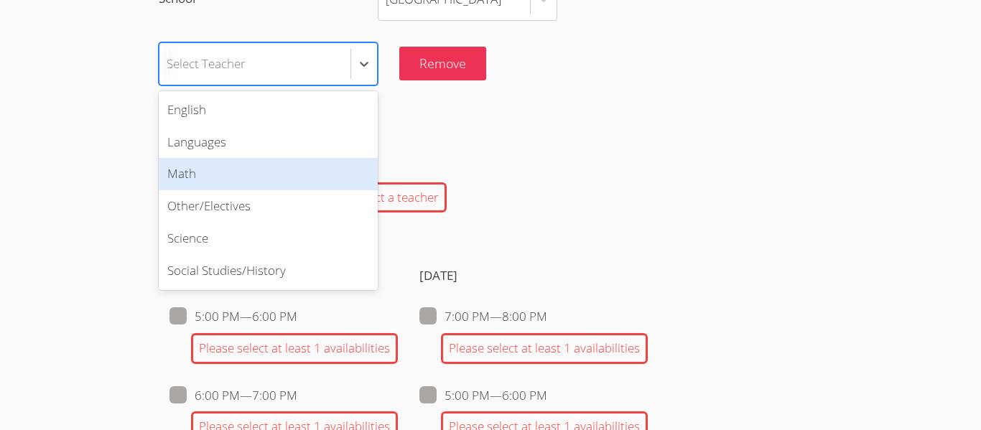
click at [225, 181] on div "Math" at bounding box center [268, 174] width 219 height 32
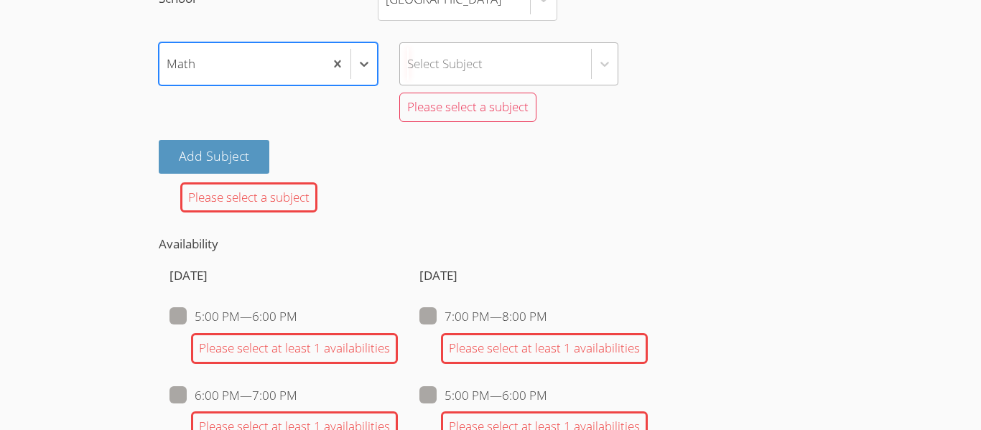
click at [452, 80] on div "Select Subject" at bounding box center [495, 64] width 191 height 42
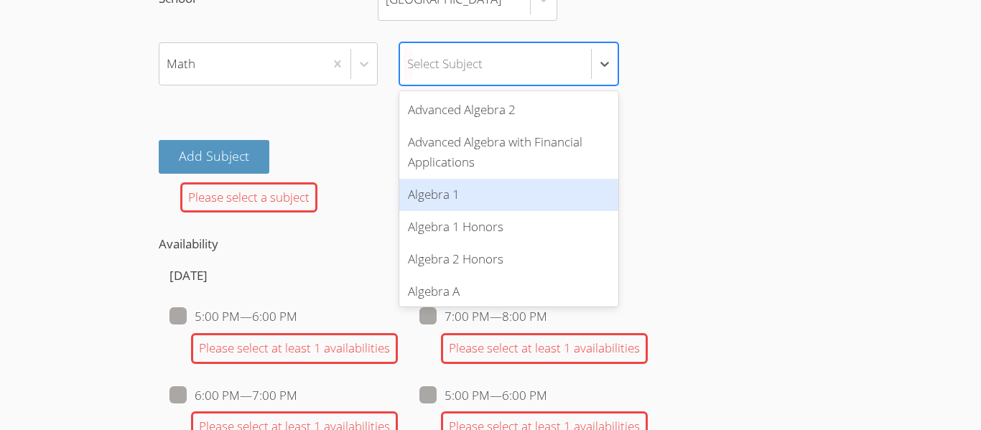
scroll to position [810, 0]
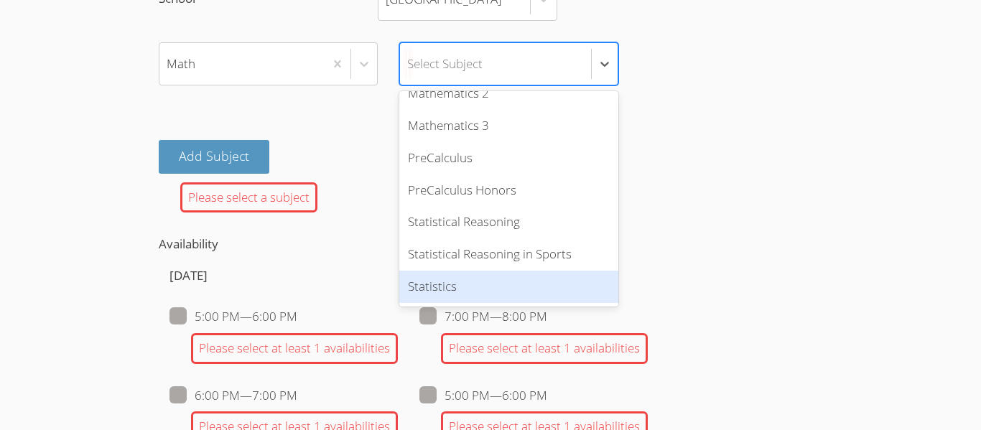
click at [459, 278] on div "Statistics" at bounding box center [508, 287] width 219 height 32
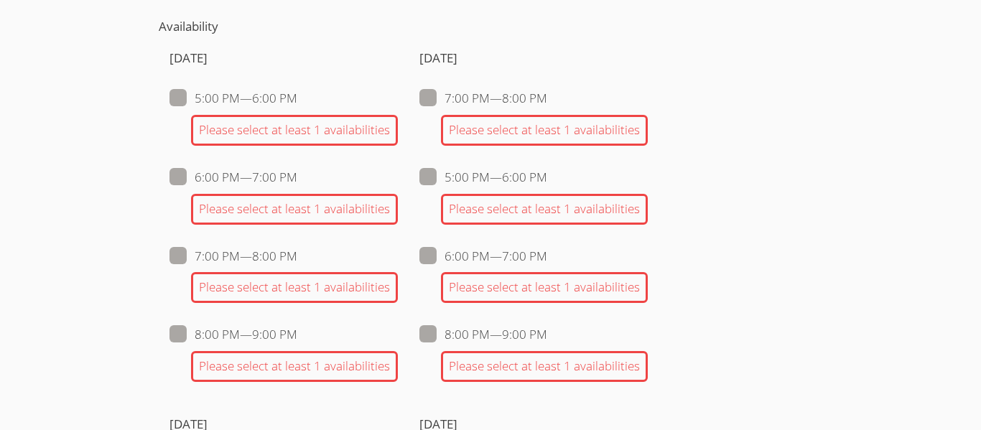
scroll to position [1367, 0]
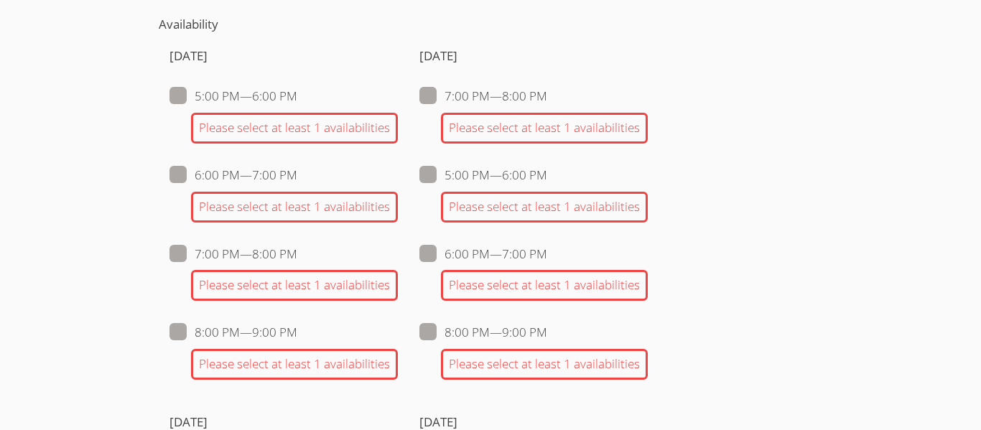
click at [297, 180] on span at bounding box center [297, 175] width 0 height 17
click at [297, 178] on input "6:00 PM — 7:00 PM" at bounding box center [303, 172] width 12 height 12
checkbox input "true"
checkbox input "false"
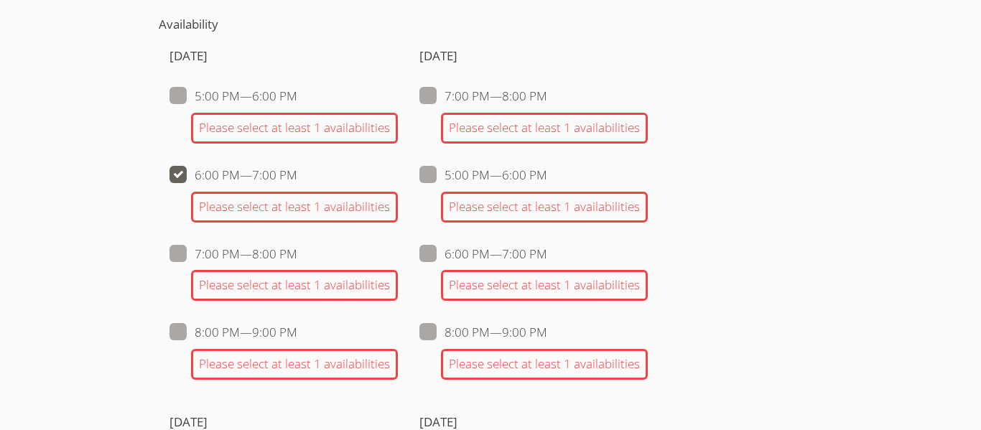
checkbox input "false"
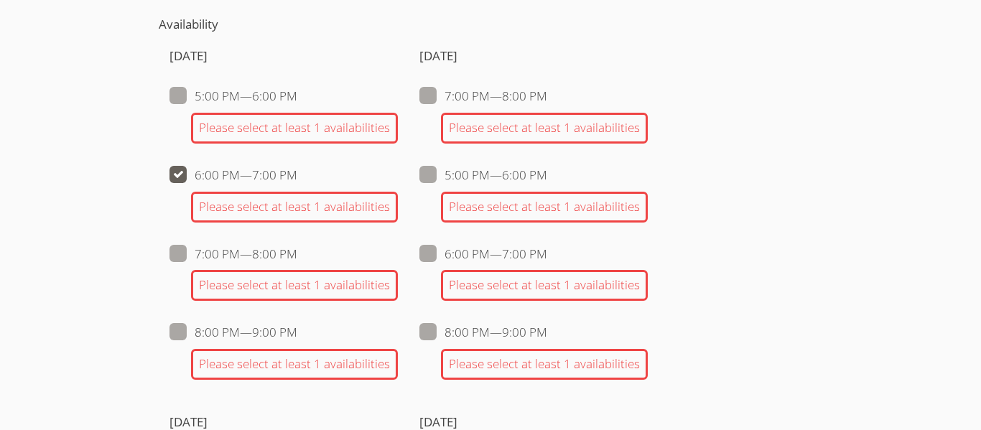
checkbox input "false"
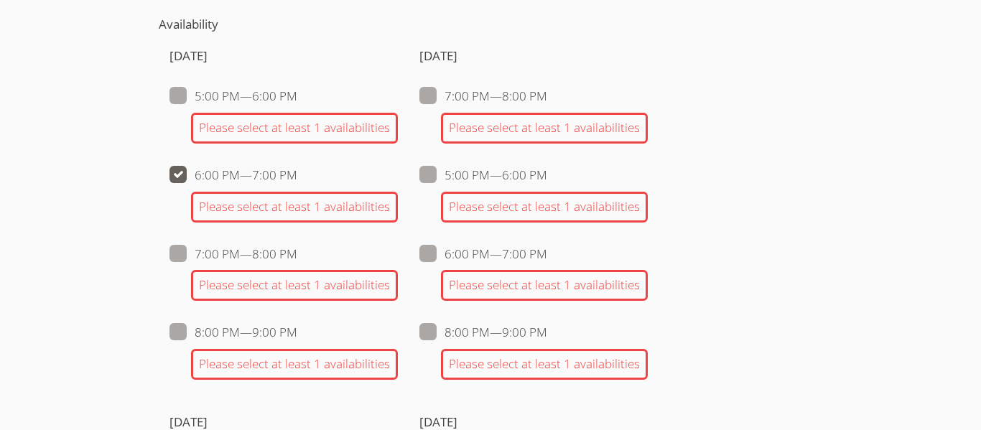
checkbox input "false"
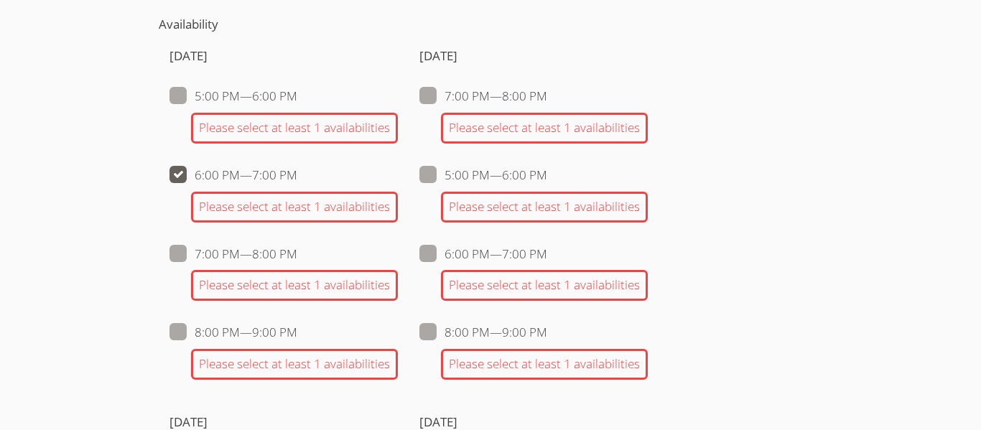
checkbox input "false"
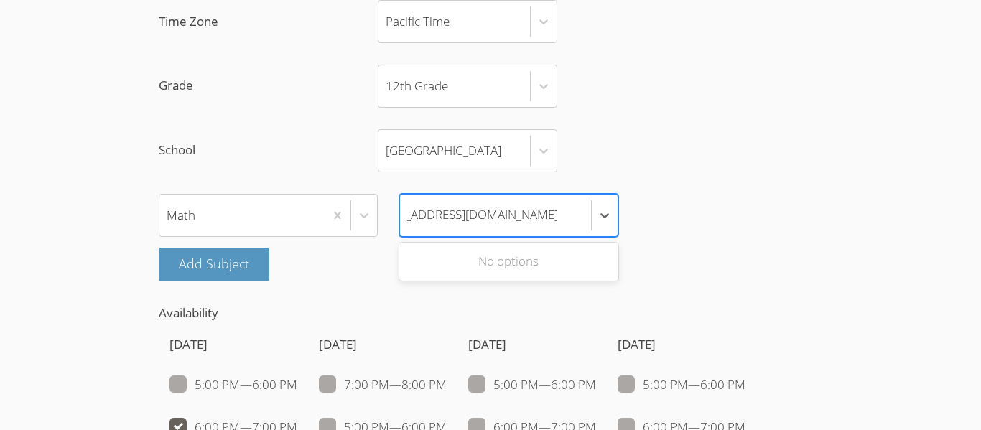
scroll to position [0, 0]
type input "i"
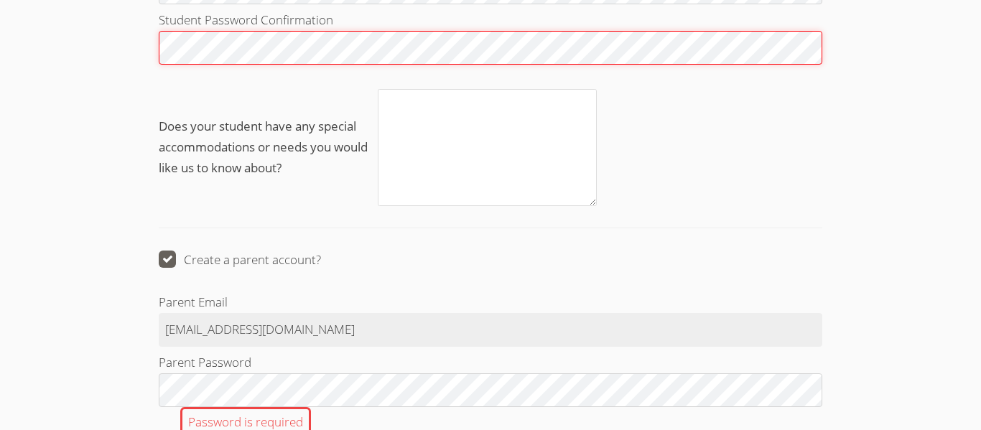
scroll to position [1934, 0]
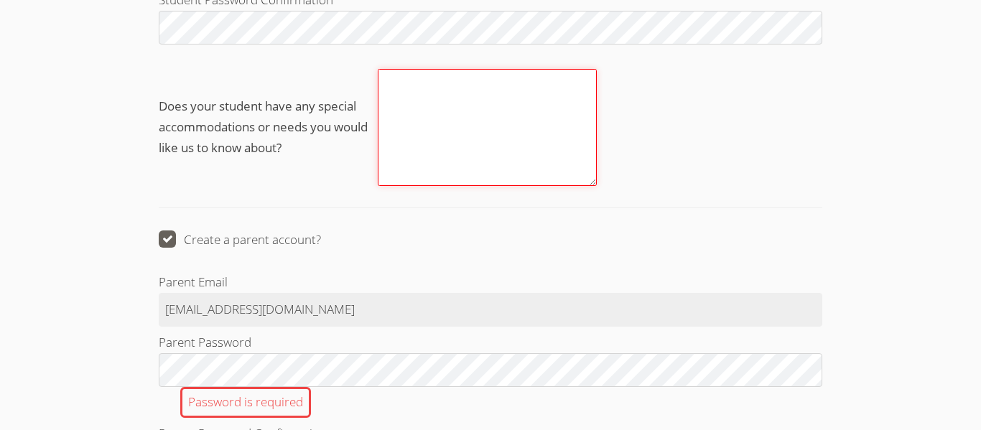
click at [437, 116] on textarea "Does your student have any special accommodations or needs you would like us to…" at bounding box center [487, 127] width 219 height 117
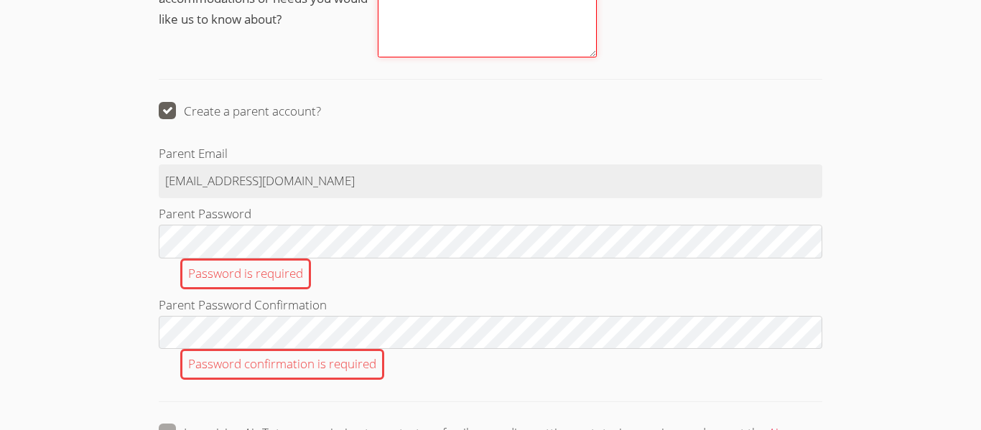
scroll to position [2100, 0]
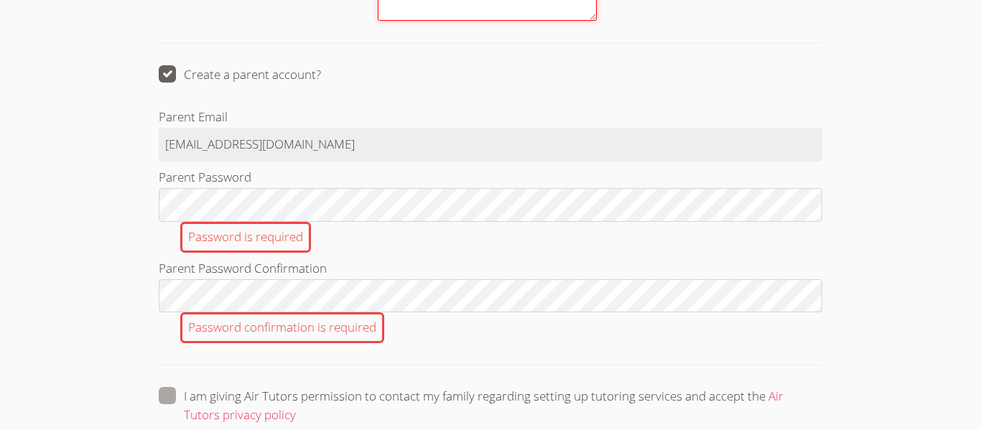
type textarea "no"
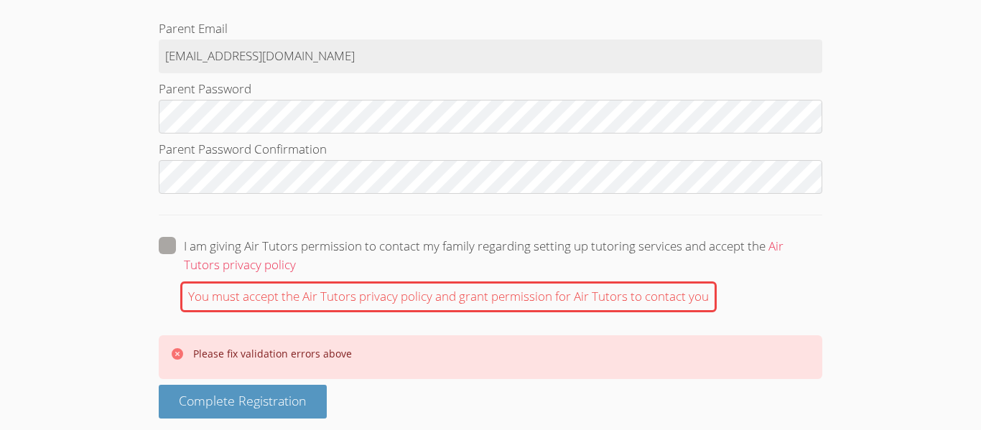
click at [176, 248] on label "I am giving Air Tutors permission to contact my family regarding setting up tut…" at bounding box center [490, 255] width 663 height 37
click at [296, 248] on input "I am giving Air Tutors permission to contact my family regarding setting up tut…" at bounding box center [302, 243] width 12 height 12
checkbox input "true"
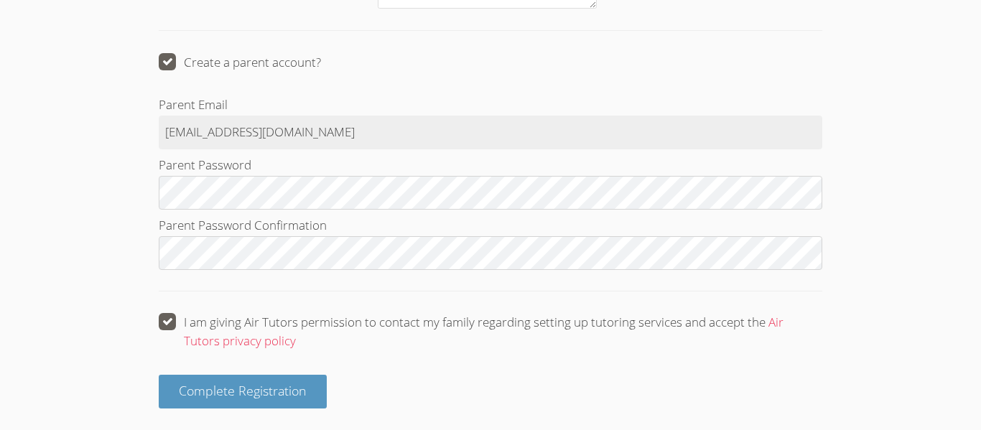
scroll to position [2112, 0]
